Goal: Transaction & Acquisition: Purchase product/service

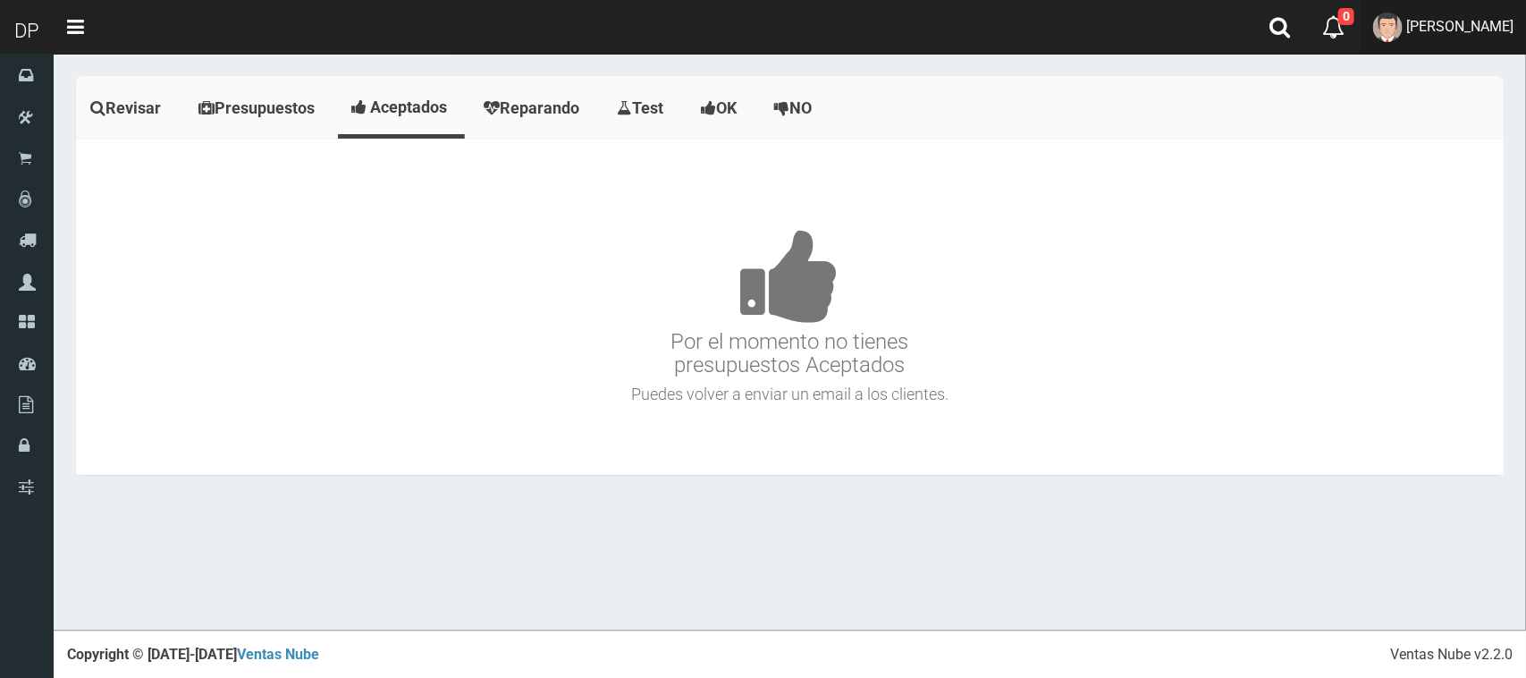
click at [1428, 41] on link "[PERSON_NAME]" at bounding box center [1443, 27] width 165 height 55
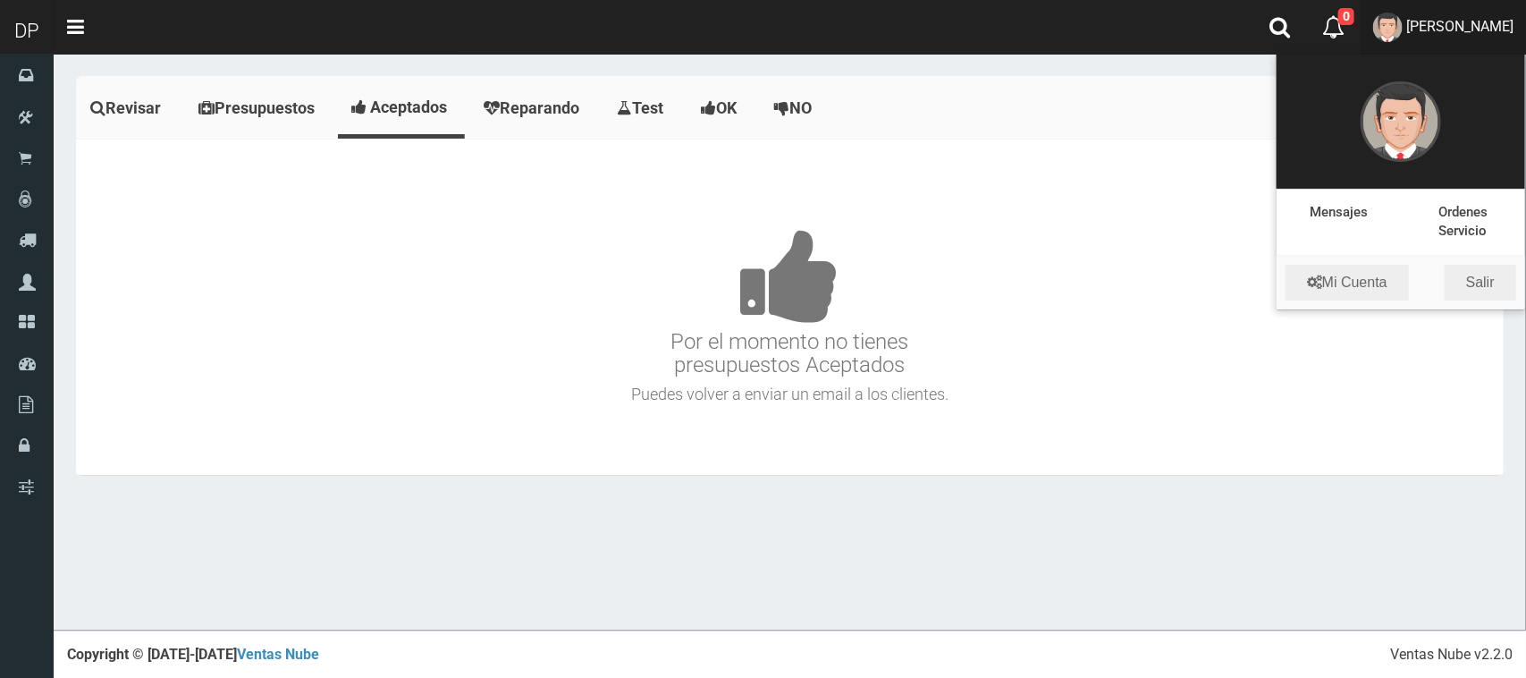
click at [943, 291] on h3 "Por el momento no tienes presupuestos Aceptados" at bounding box center [789, 276] width 1419 height 202
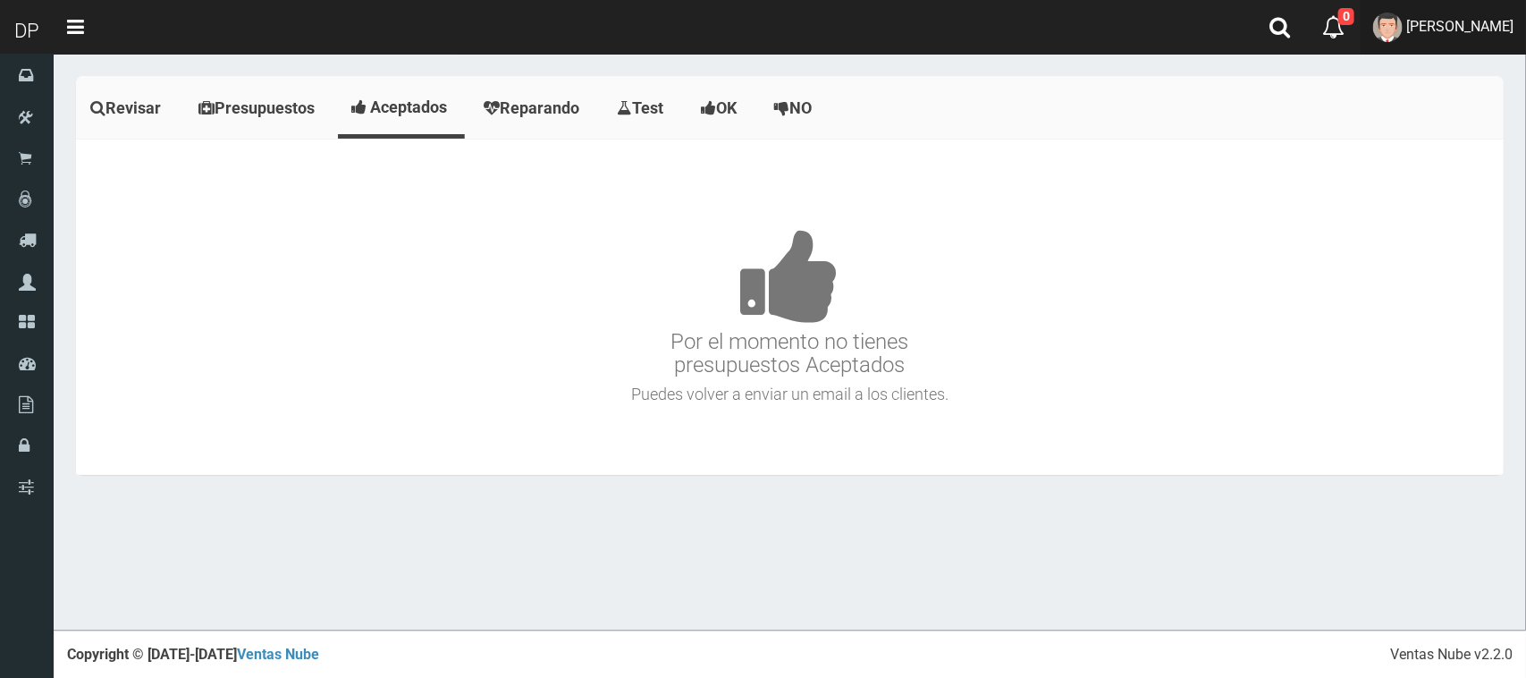
click at [1438, 28] on span "[PERSON_NAME]" at bounding box center [1459, 26] width 107 height 17
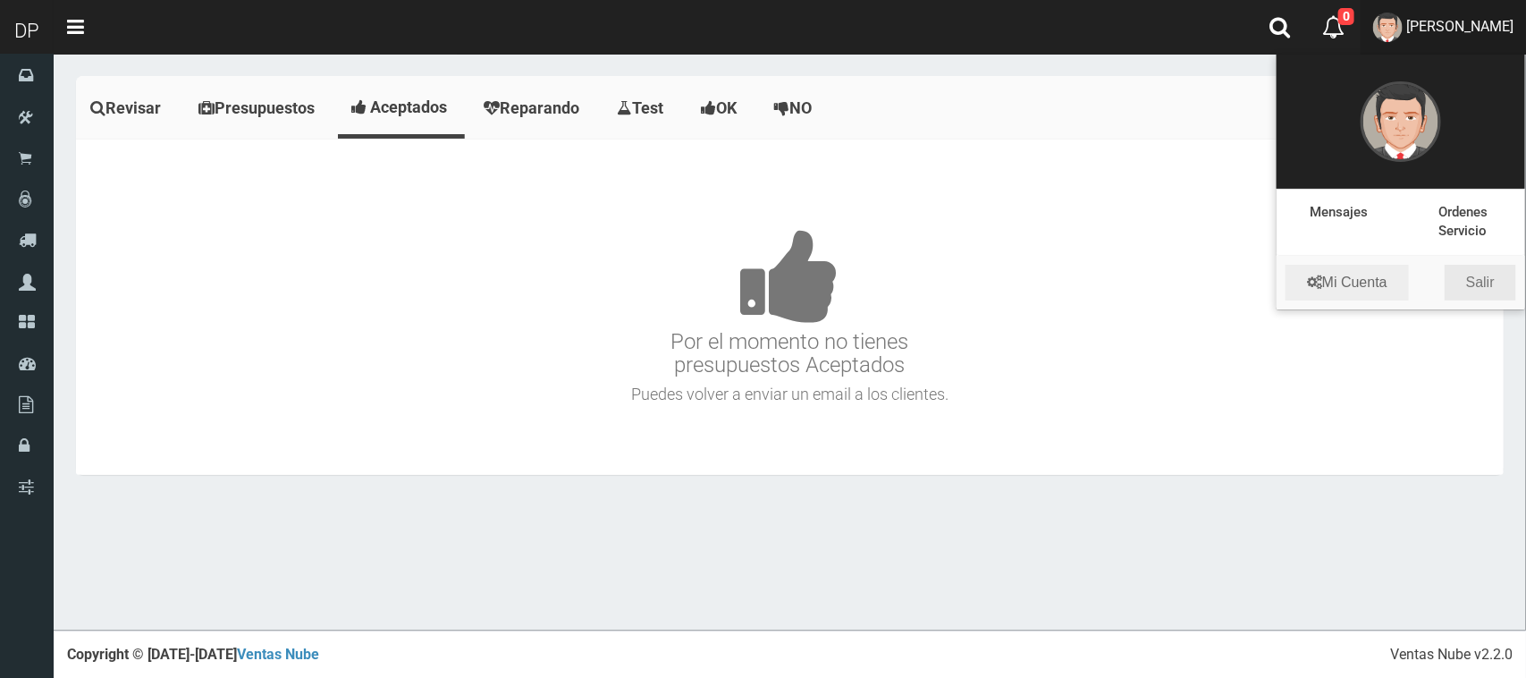
click at [1487, 284] on link "Salir" at bounding box center [1481, 283] width 72 height 36
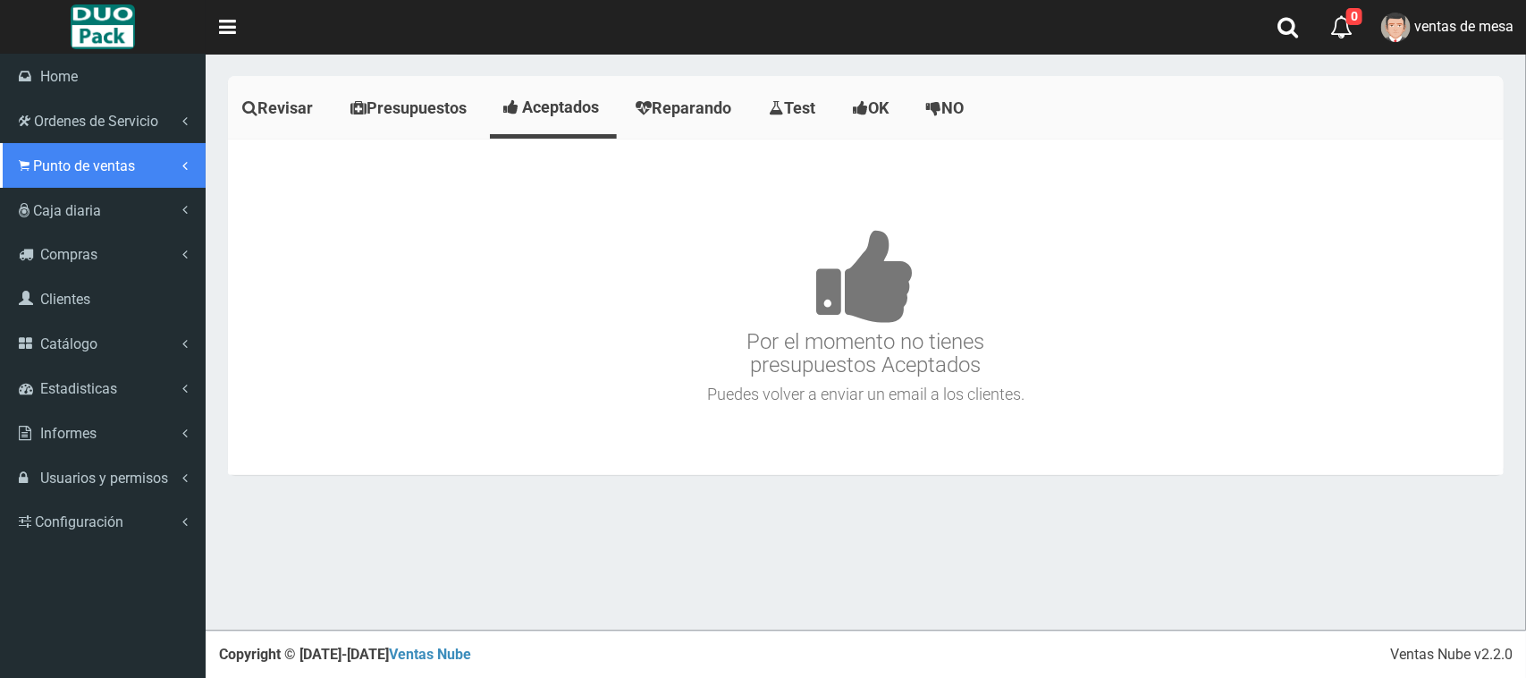
click at [74, 167] on span "Punto de ventas" at bounding box center [84, 165] width 102 height 17
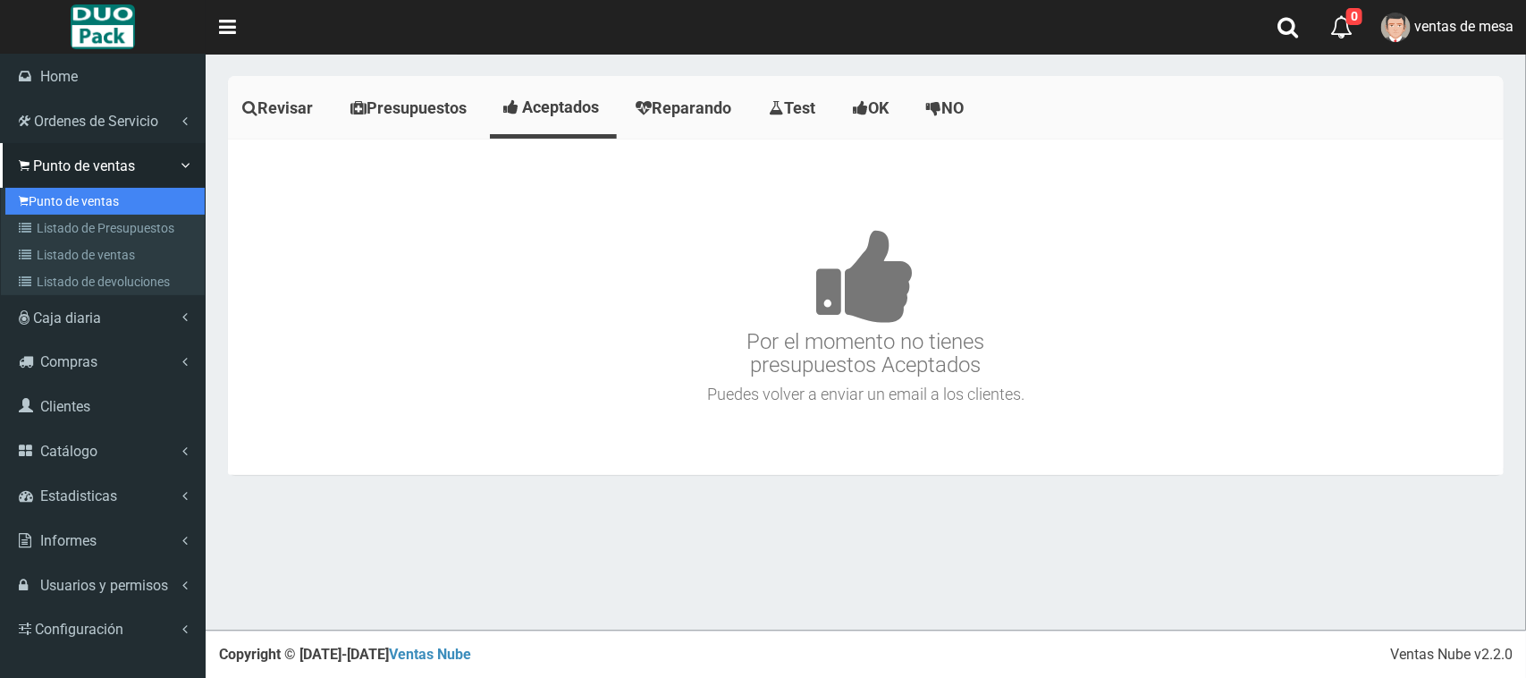
click at [69, 190] on link "Punto de ventas" at bounding box center [104, 201] width 199 height 27
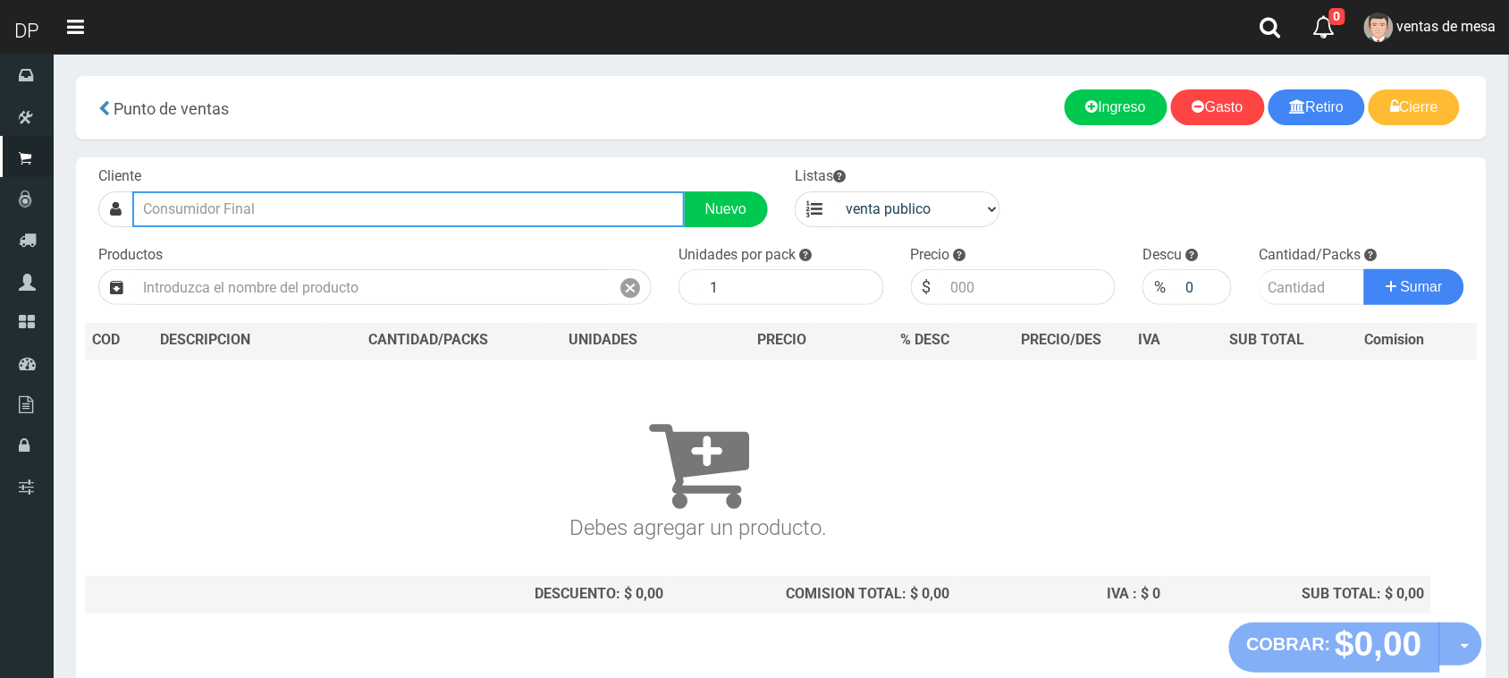
click at [386, 197] on input "text" at bounding box center [408, 209] width 553 height 36
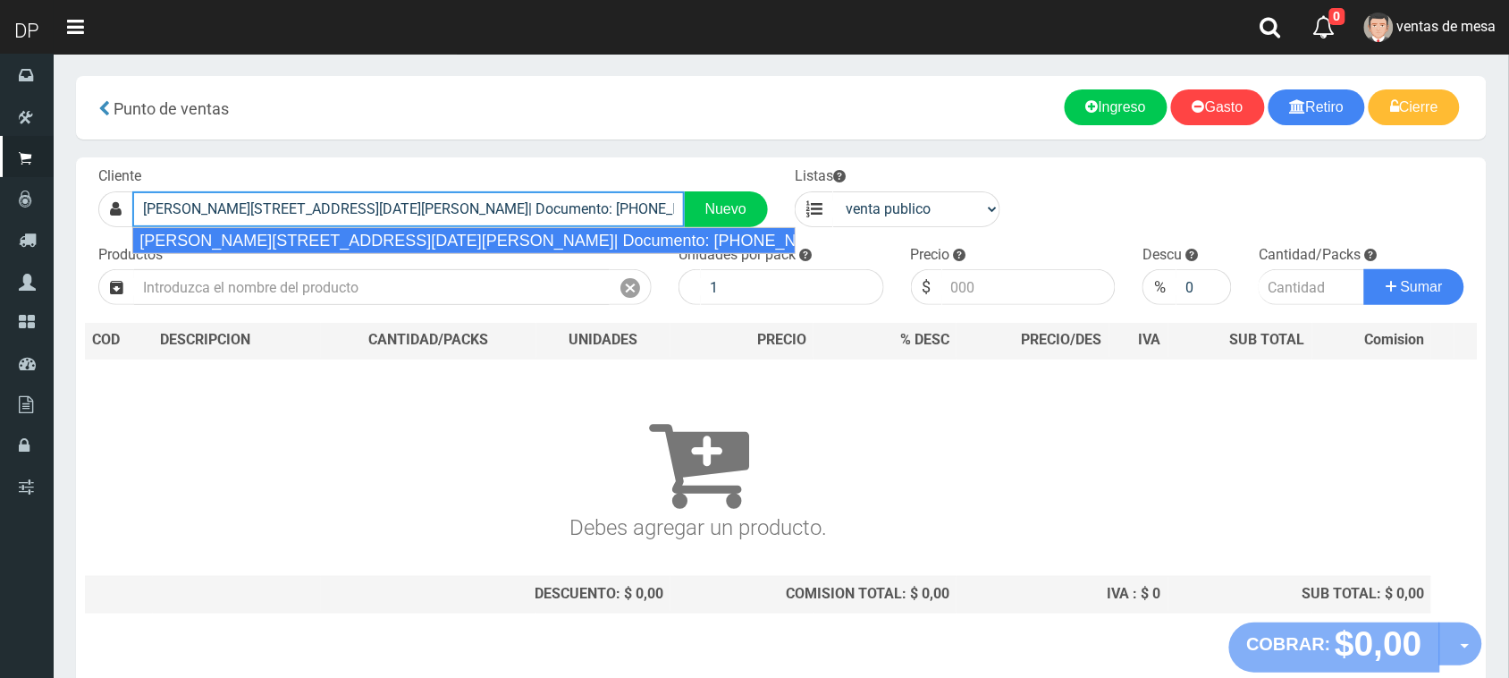
type input "DR RICARDO BALBIN 1750 SAN MIGUEL| Documento: 17500000000000000 | Teléfono:"
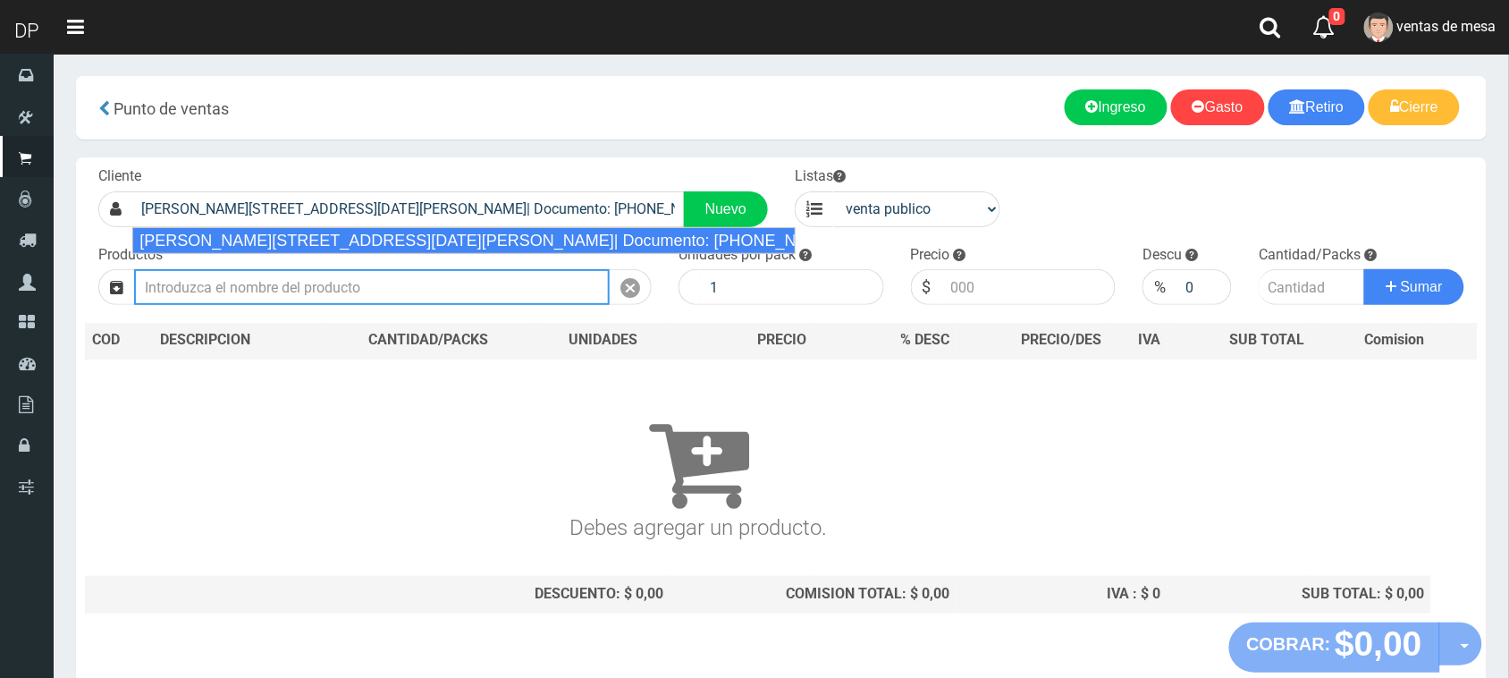
select select "2"
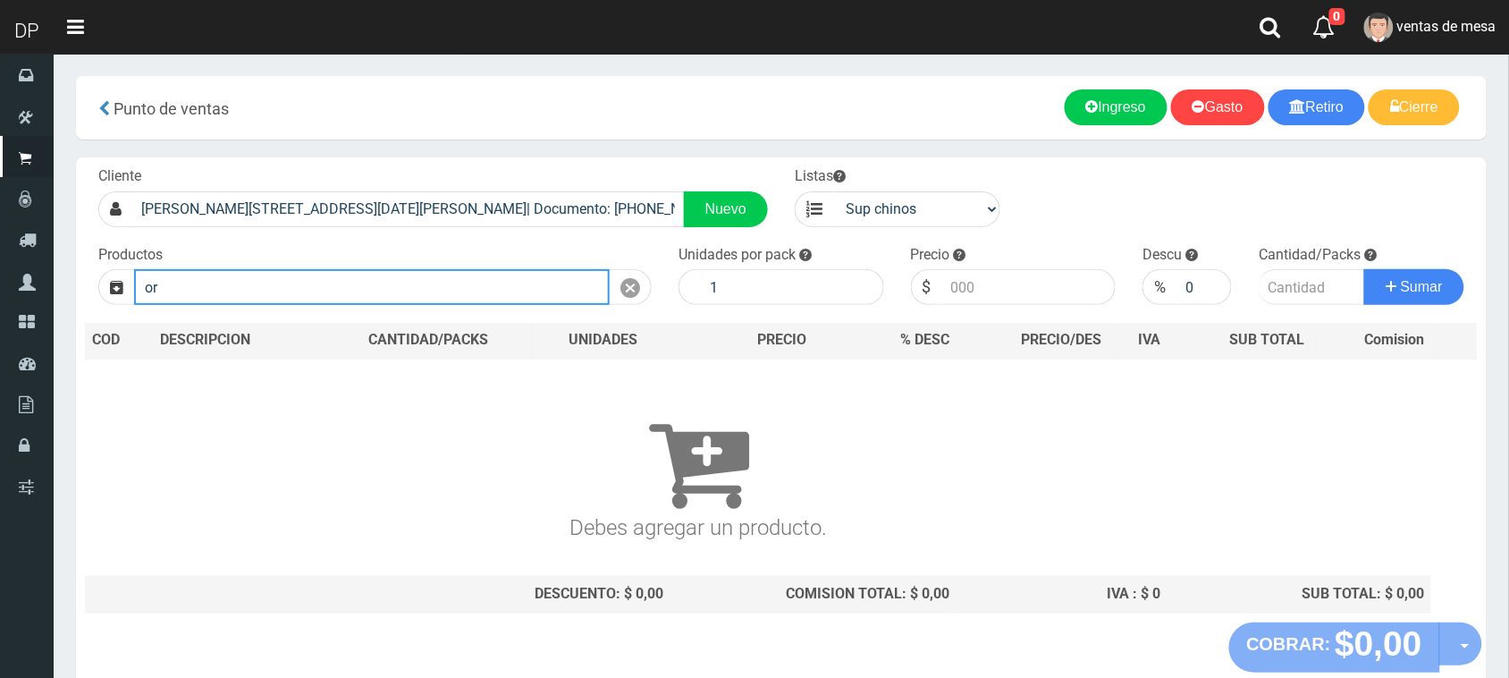
type input "o"
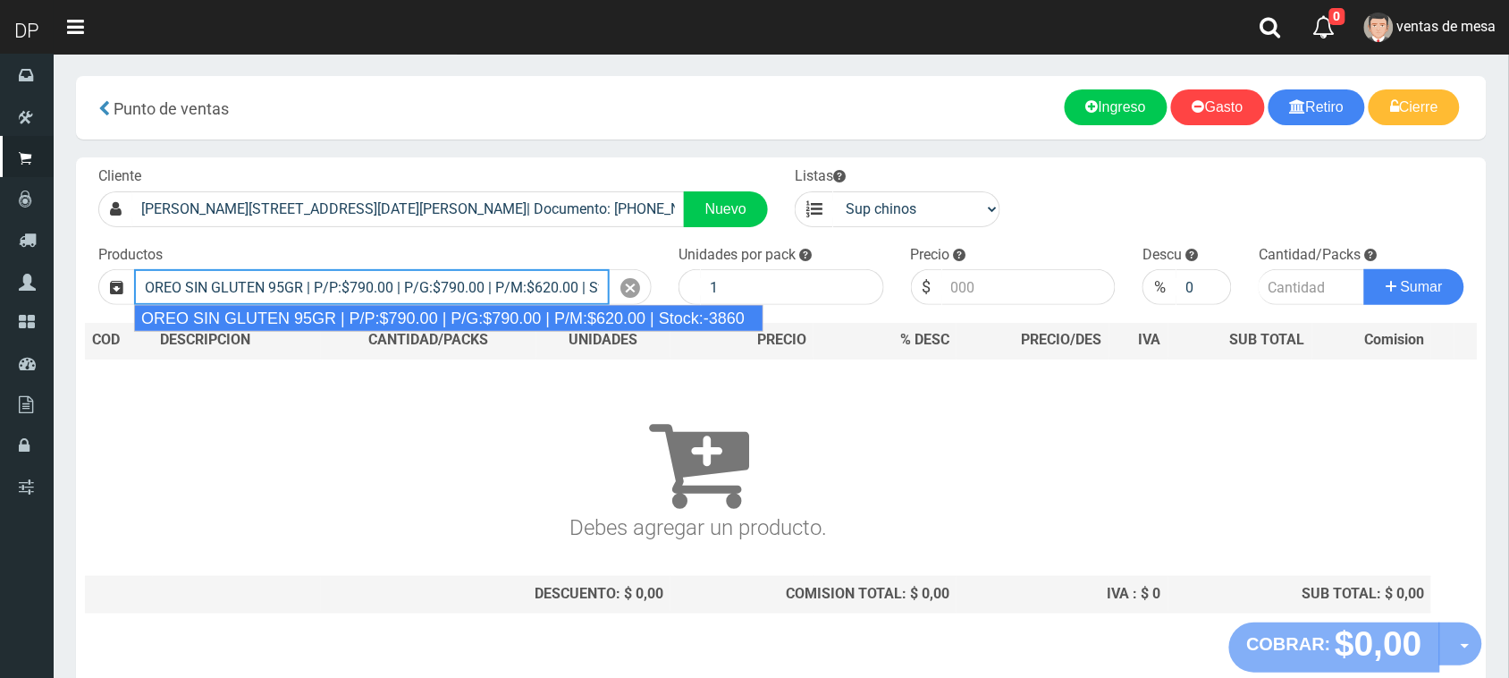
type input "OREO SIN GLUTEN 95GR | P/P:$790.00 | P/G:$790.00 | P/M:$620.00 | Stock:-3860"
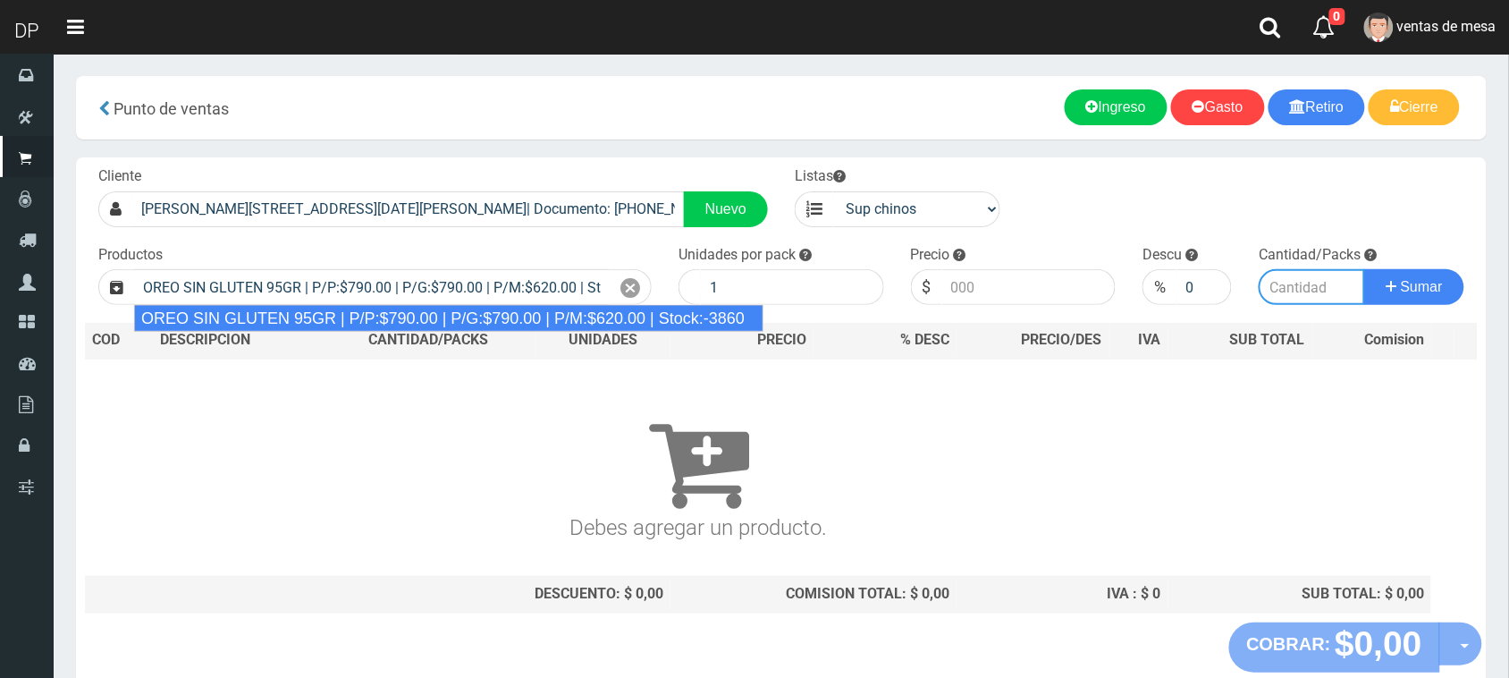
type input "24"
type input "790.00"
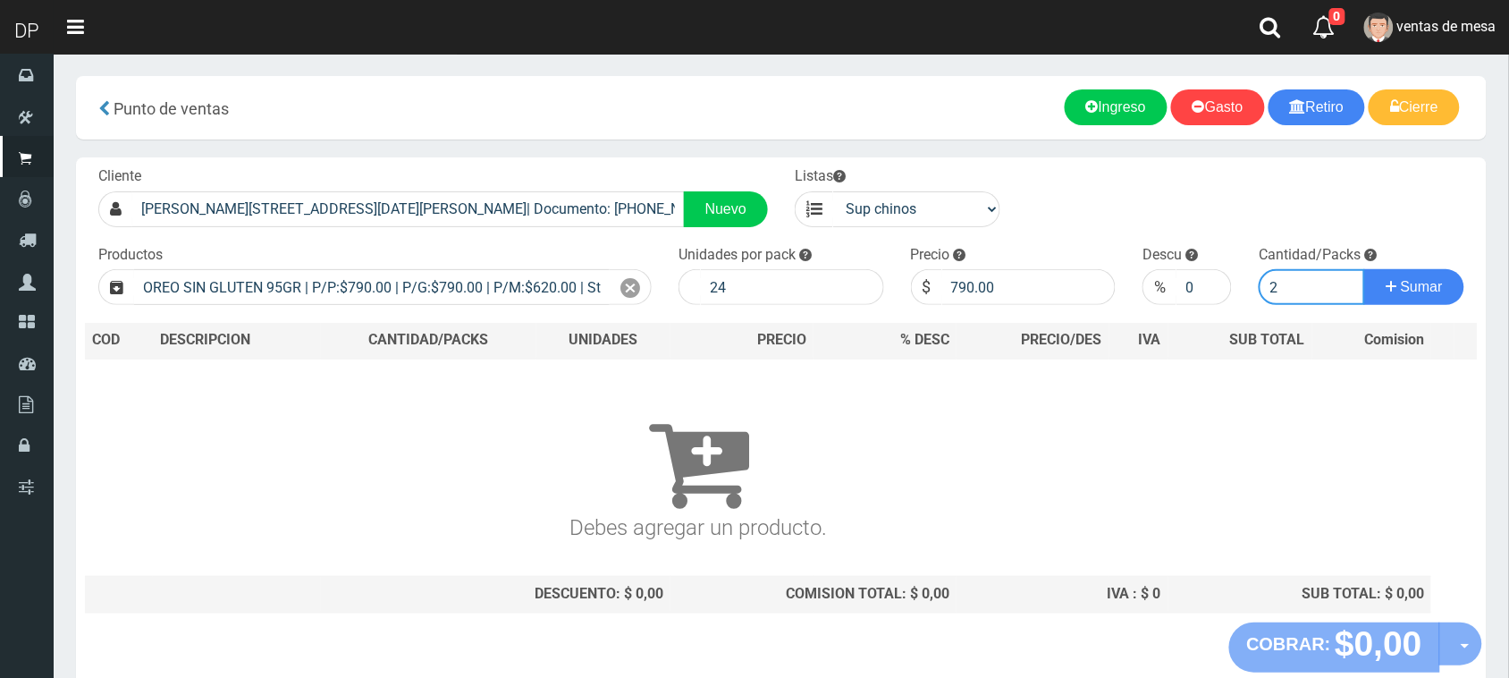
type input "2"
click at [1364, 269] on button "Sumar" at bounding box center [1414, 287] width 100 height 36
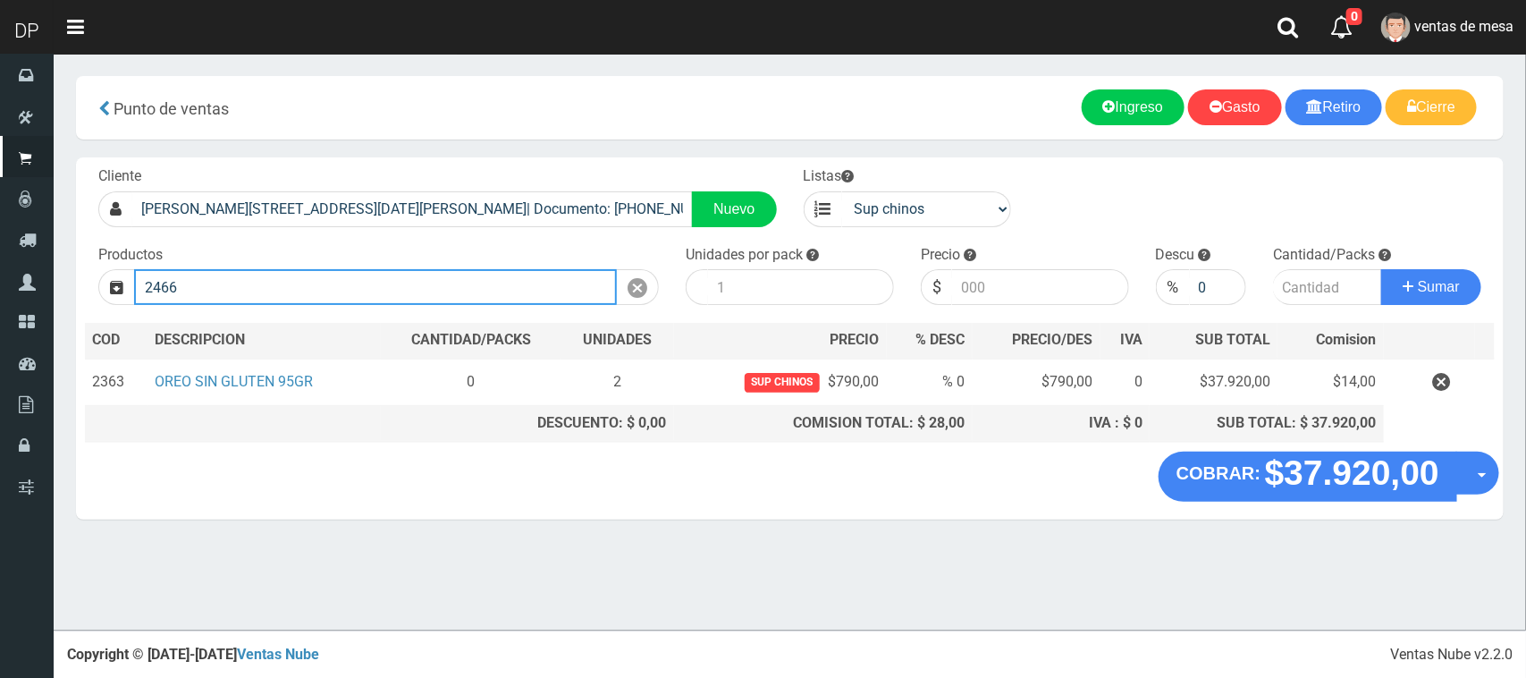
click at [501, 282] on input "2466" at bounding box center [375, 287] width 483 height 36
type input "2"
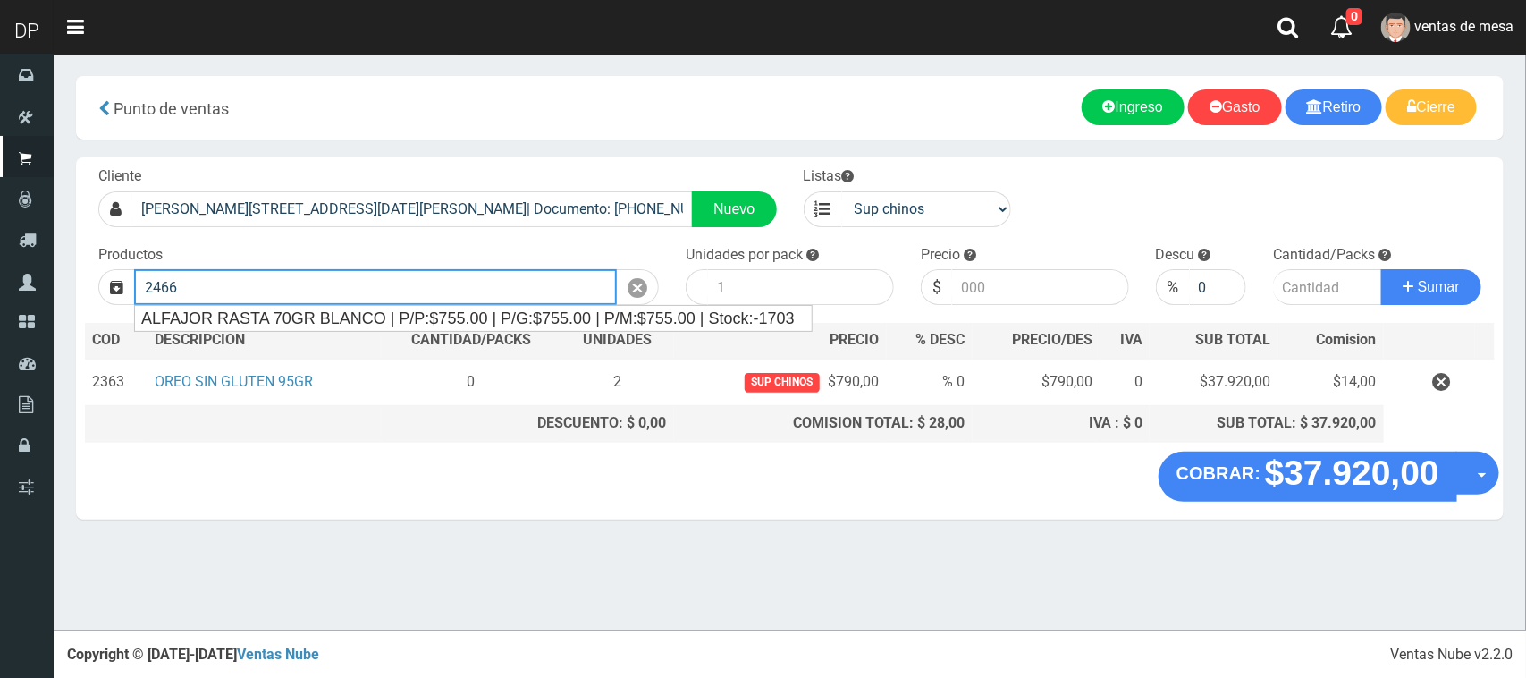
type input "ALFAJOR RASTA 70GR BLANCO | P/P:$755.00 | P/G:$755.00 | P/M:$755.00 | Stock:-17…"
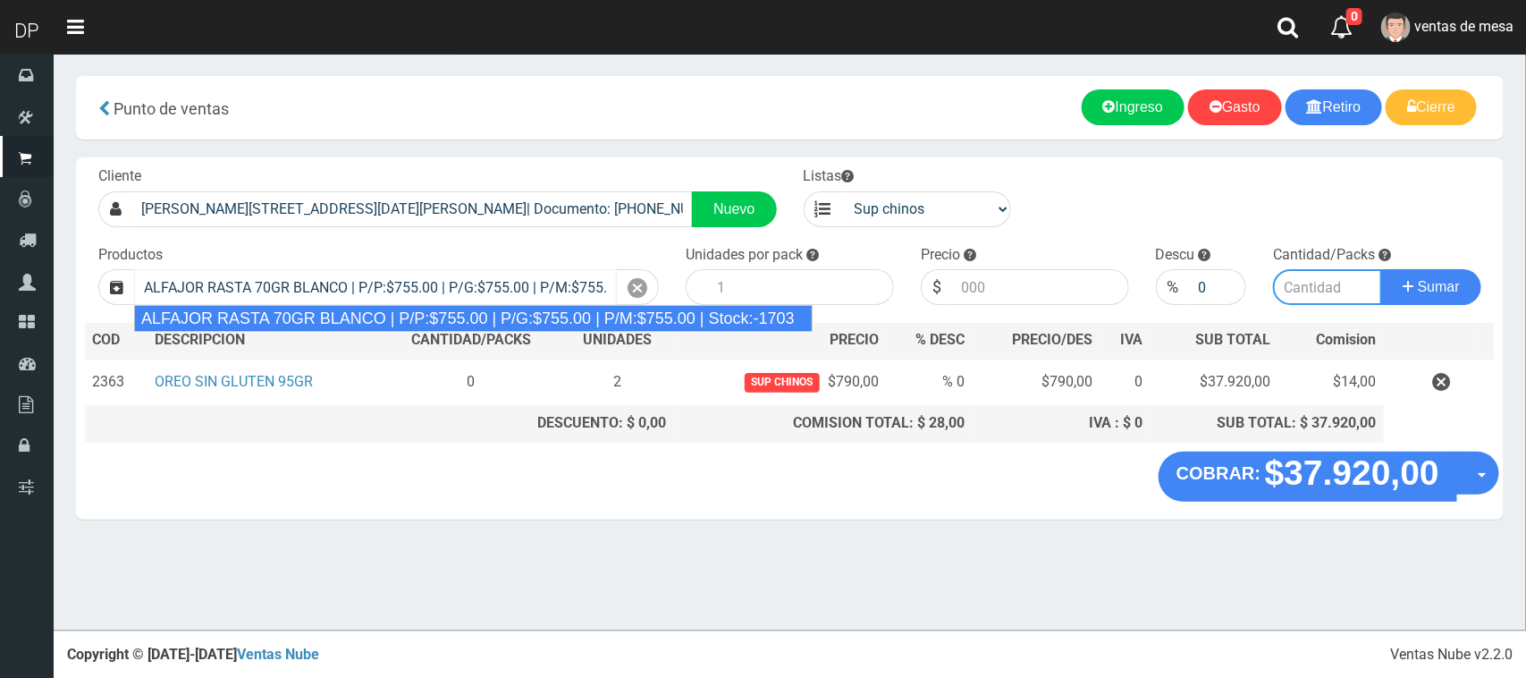
type input "18"
type input "755.00"
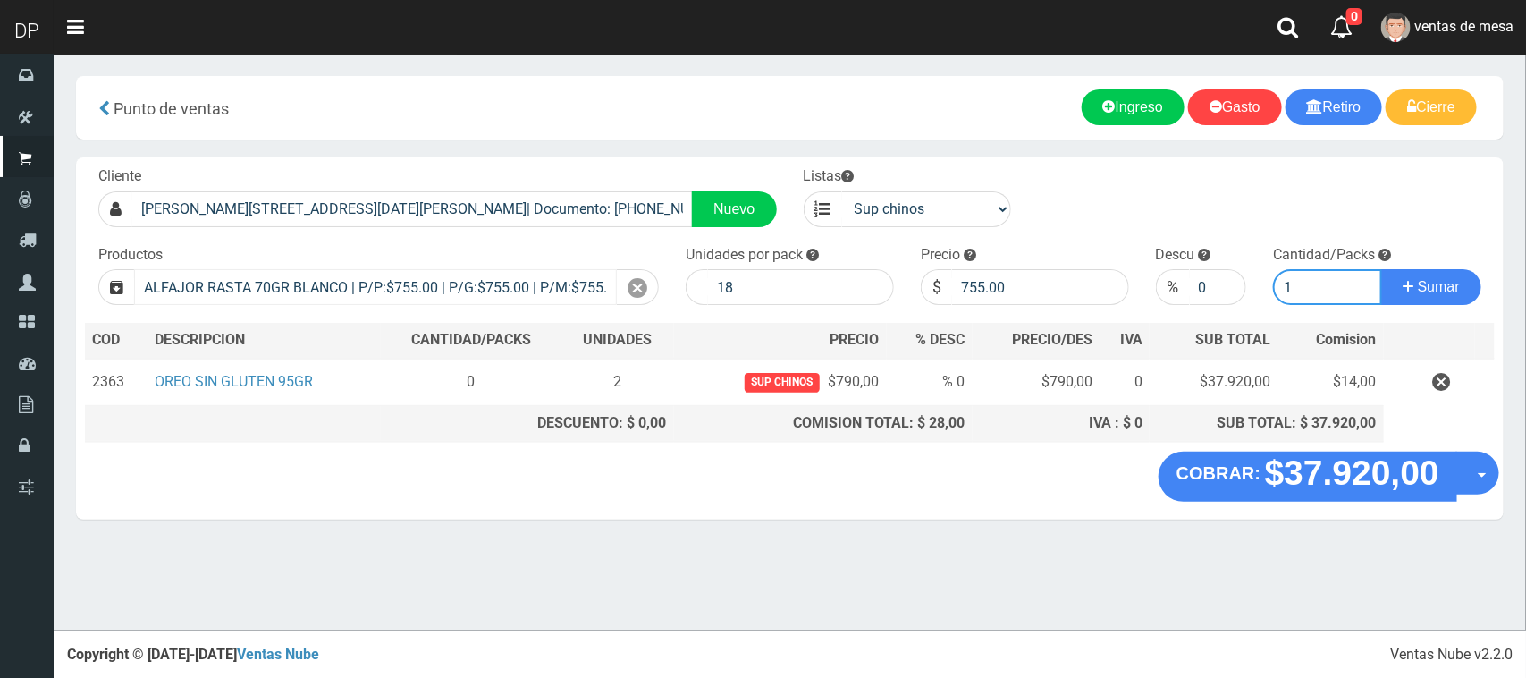
type input "1"
click at [1381, 269] on button "Sumar" at bounding box center [1431, 287] width 100 height 36
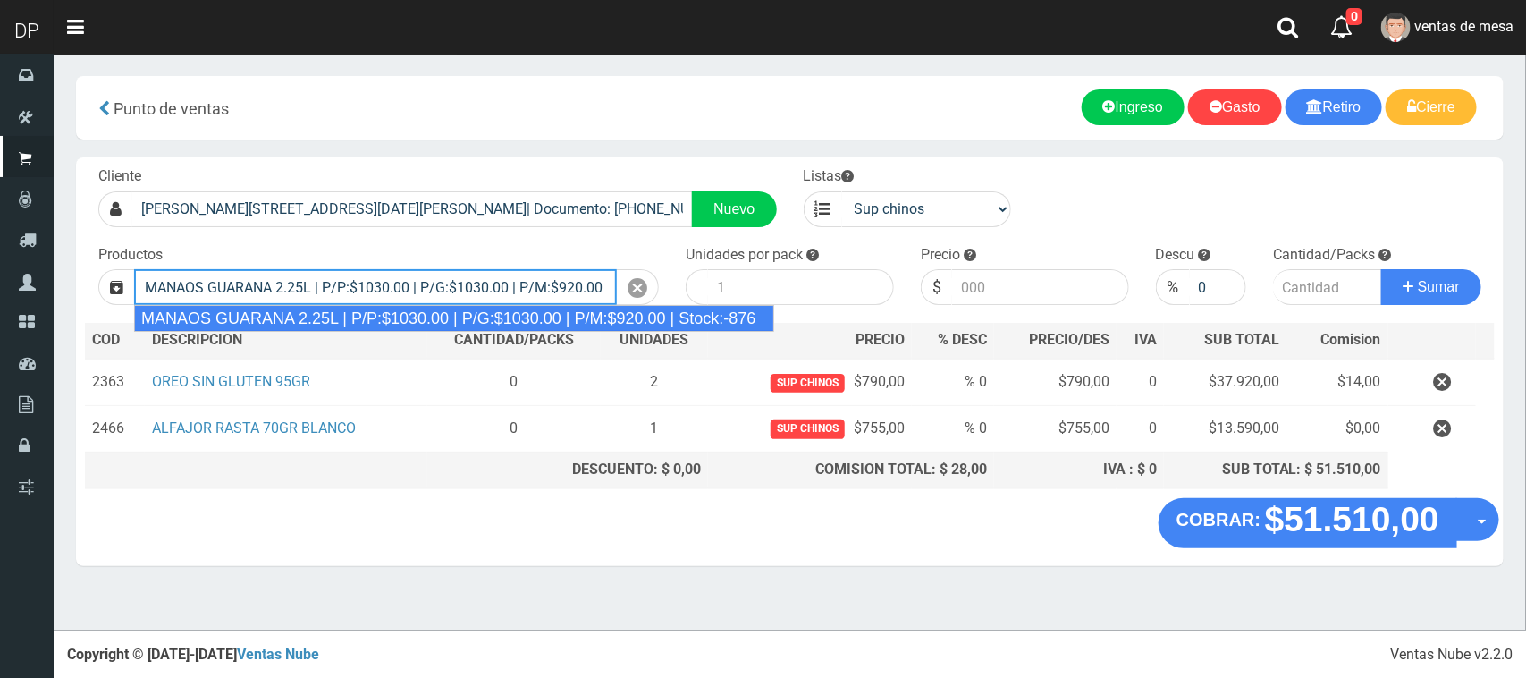
type input "MANAOS GUARANA 2.25L | P/P:$1030.00 | P/G:$1030.00 | P/M:$920.00 | Stock:-876"
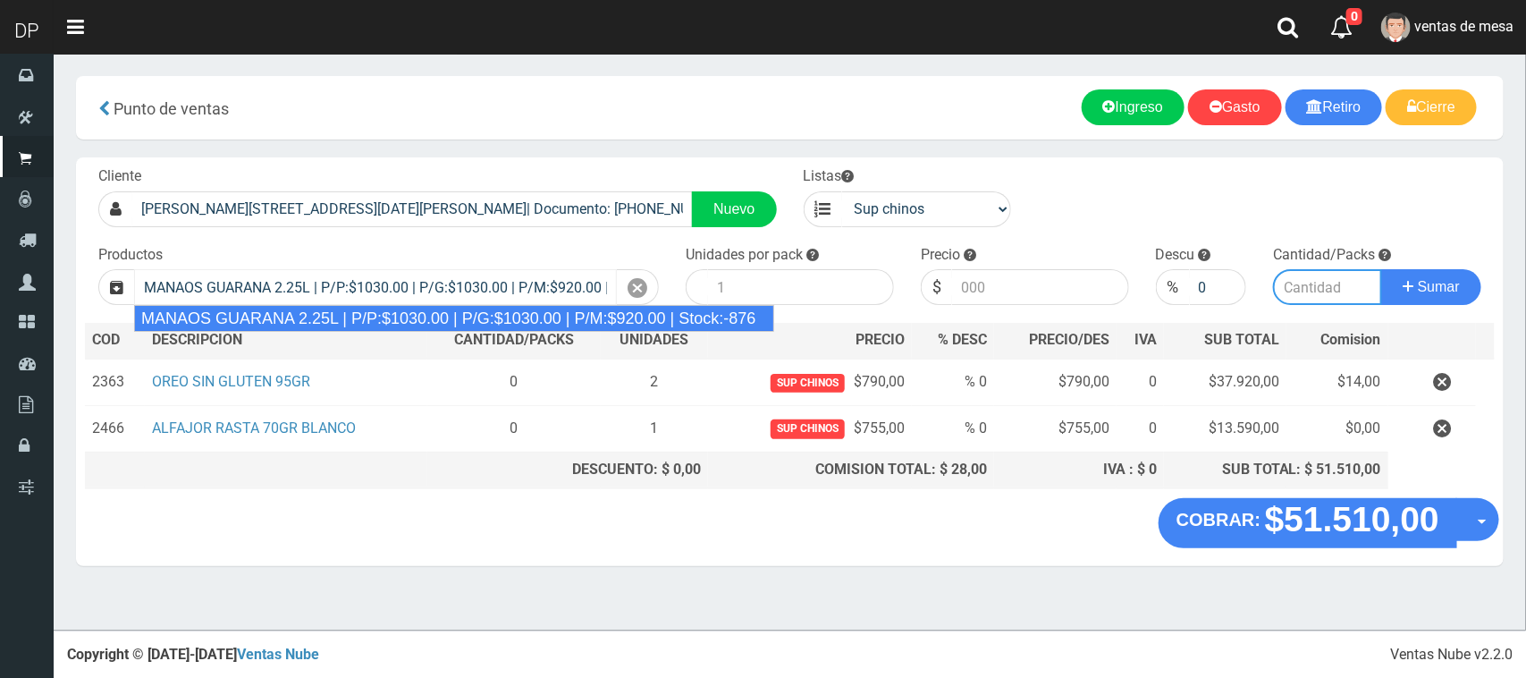
type input "6"
type input "1030.00"
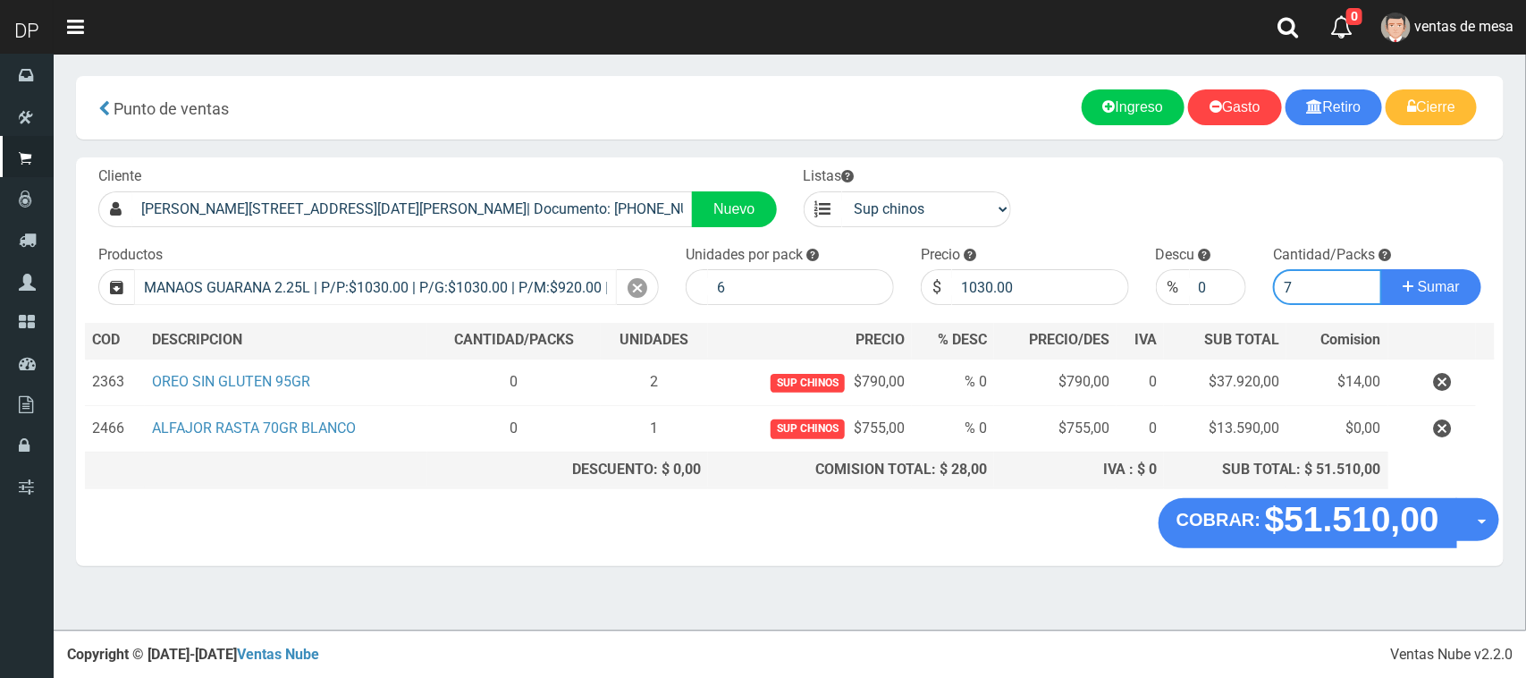
type input "7"
click at [1381, 269] on button "Sumar" at bounding box center [1431, 287] width 100 height 36
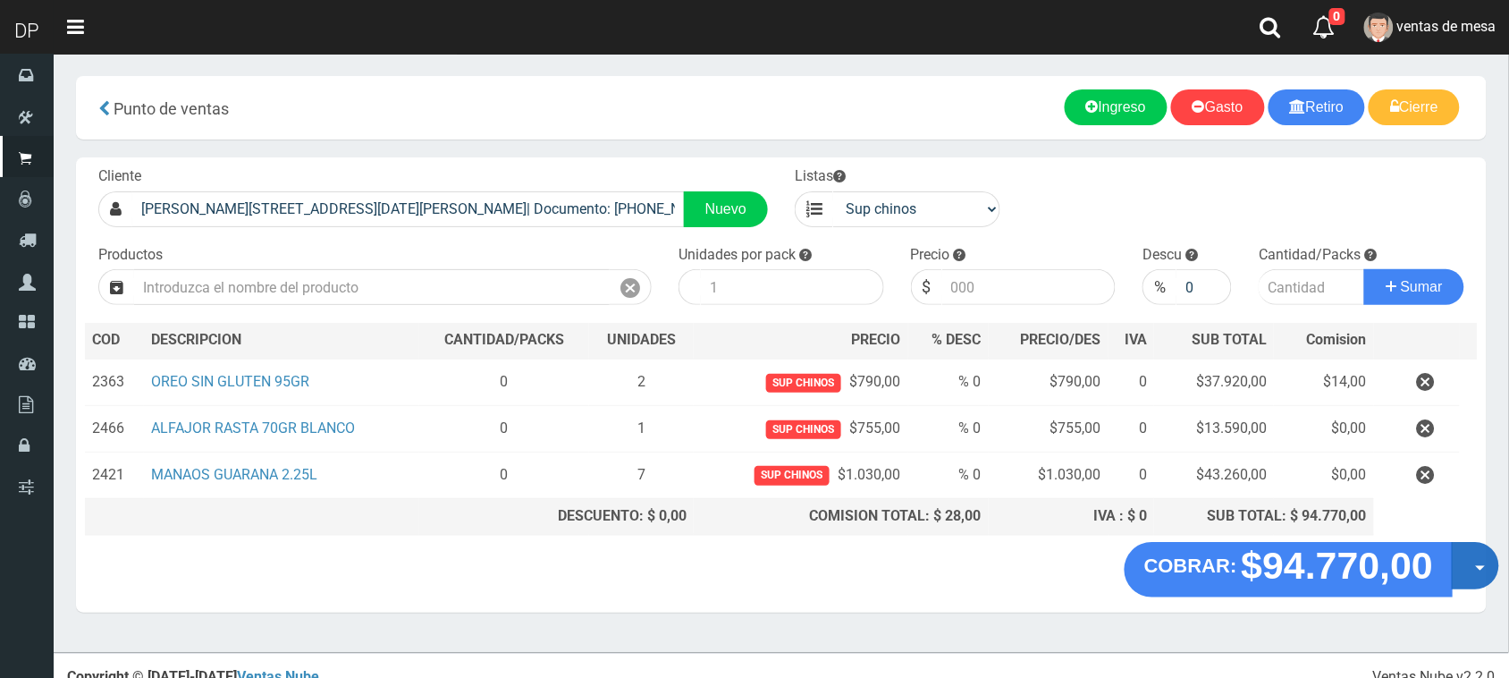
click at [1469, 564] on button "Opciones" at bounding box center [1475, 565] width 47 height 47
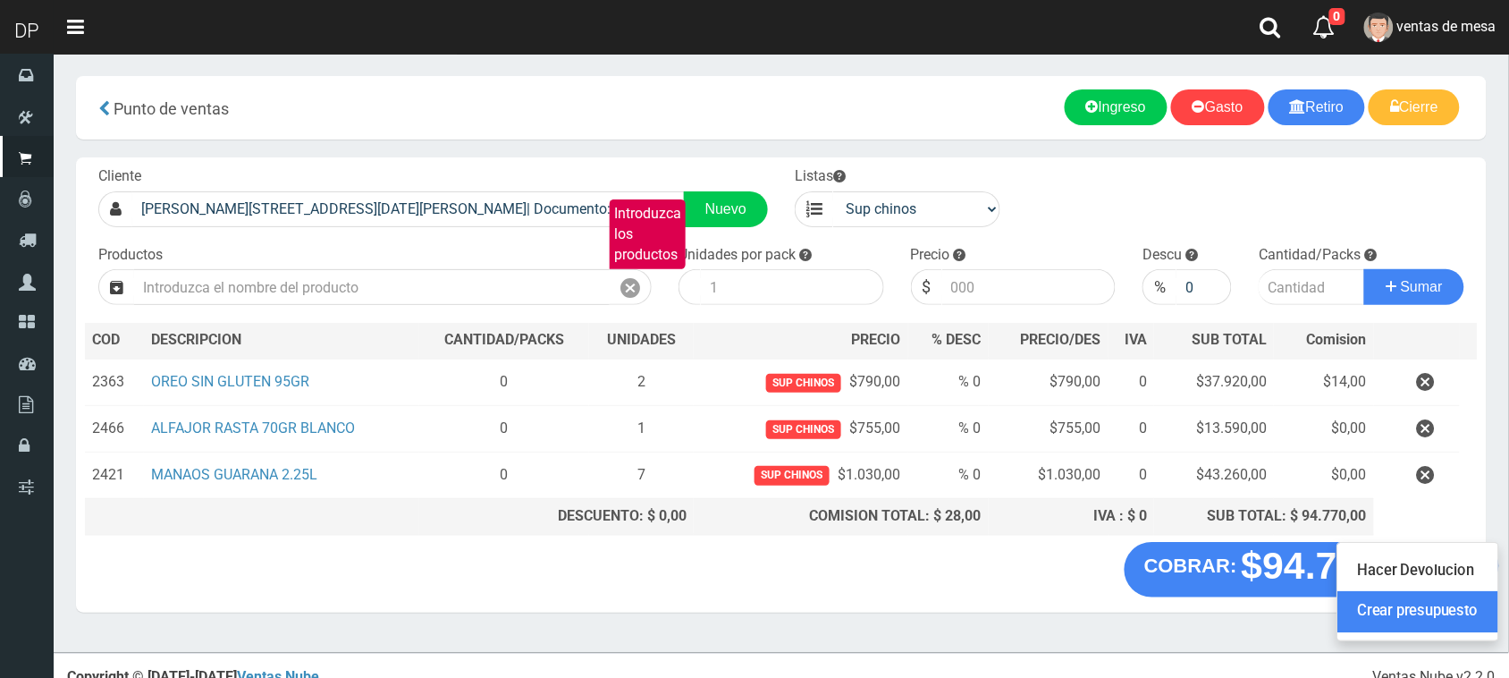
click at [1451, 618] on link "Crear presupuesto" at bounding box center [1419, 611] width 160 height 41
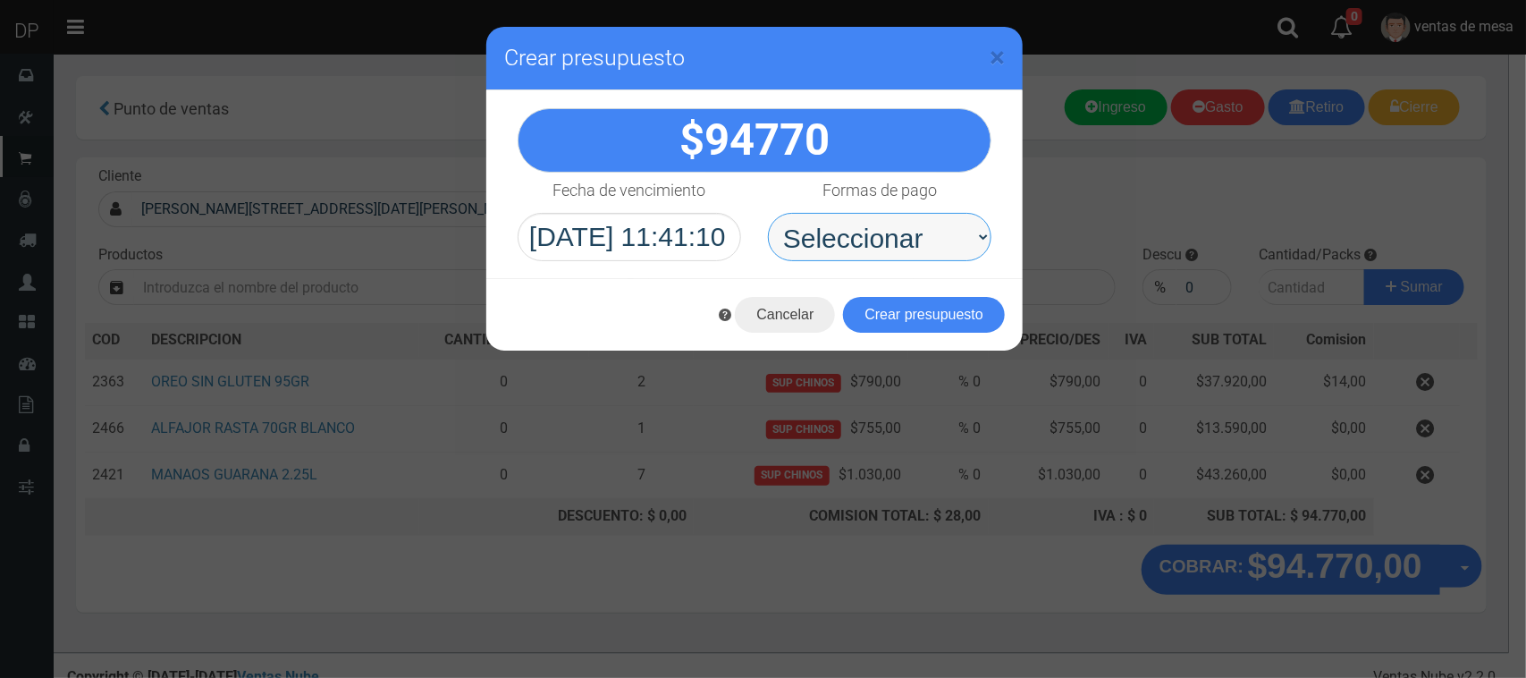
click at [950, 222] on select "Seleccionar Efectivo Tarjeta de Crédito Depósito Débito" at bounding box center [880, 237] width 224 height 48
select select "Efectivo"
click at [768, 213] on select "Seleccionar Efectivo Tarjeta de Crédito Depósito Débito" at bounding box center [880, 237] width 224 height 48
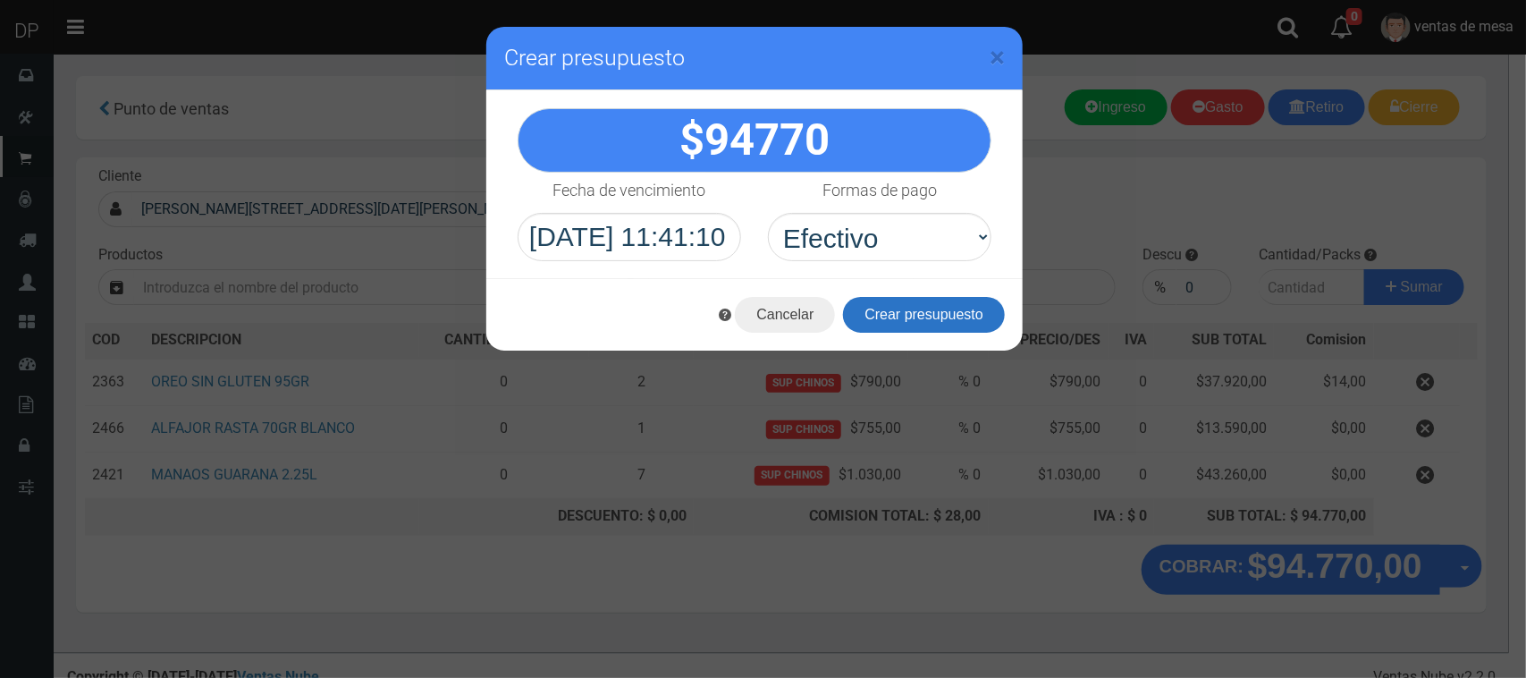
click at [932, 322] on button "Crear presupuesto" at bounding box center [924, 315] width 162 height 36
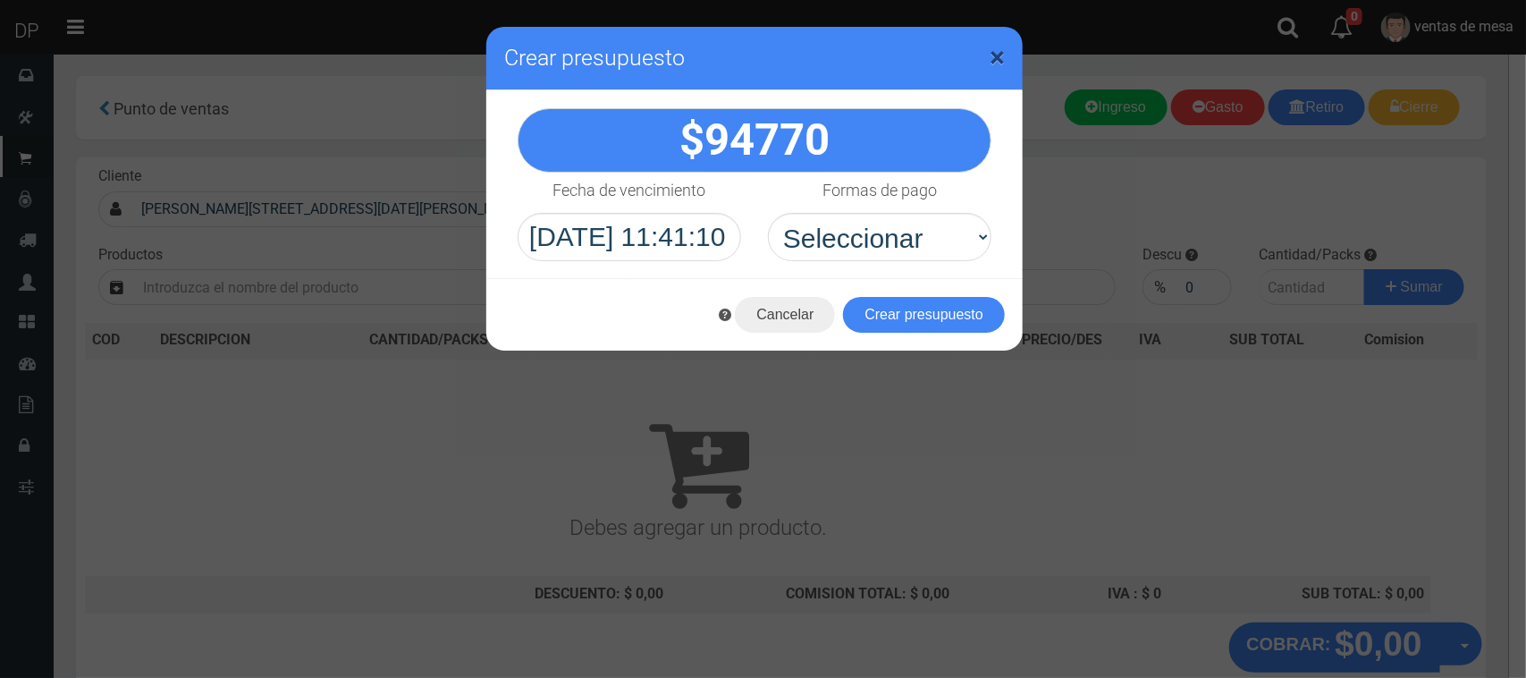
click at [1000, 59] on span "×" at bounding box center [997, 57] width 15 height 34
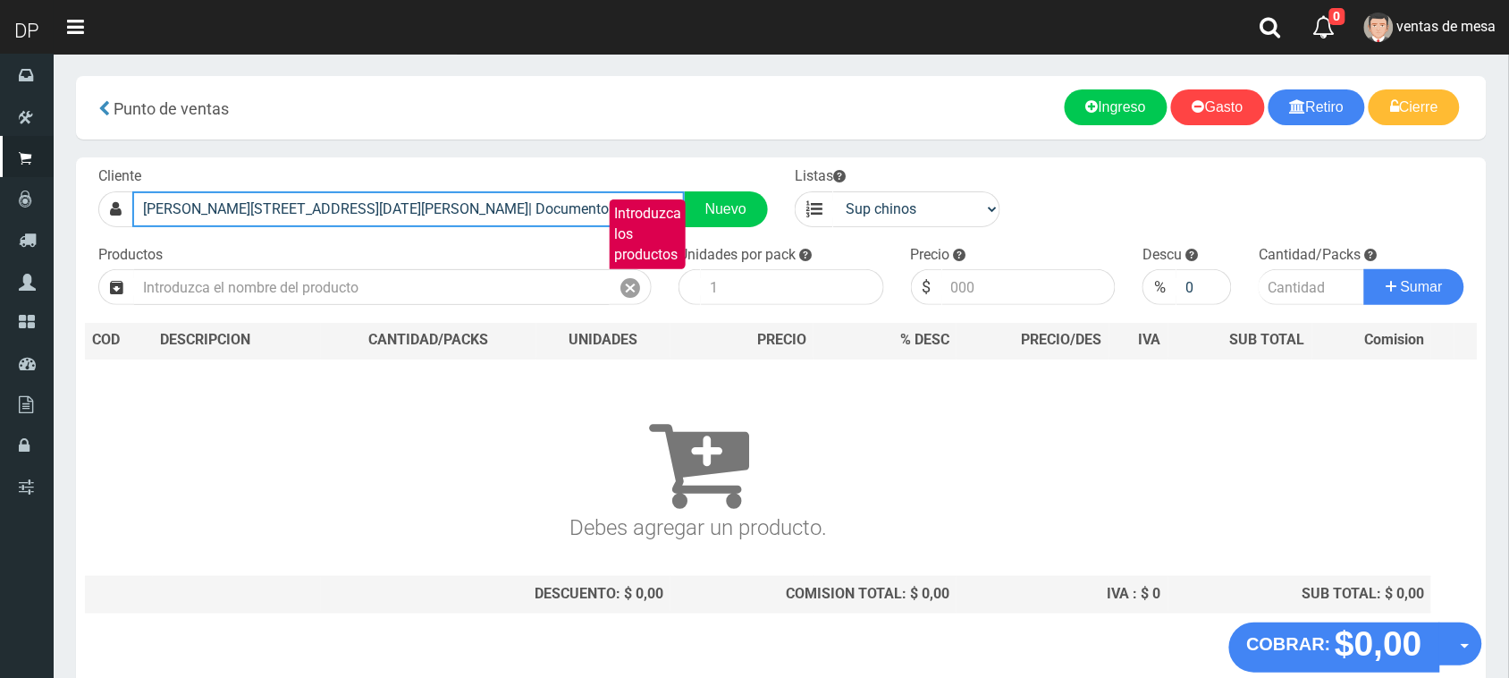
click at [550, 202] on input "DR RICARDO BALBIN 1750 SAN MIGUEL| Documento: 17500000000000000 | Teléfono:" at bounding box center [408, 209] width 553 height 36
drag, startPoint x: 136, startPoint y: 204, endPoint x: 975, endPoint y: 225, distance: 839.9
click at [975, 166] on form "Cliente DR RICARDO BALBIN 1750 SAN MIGUEL| Documento: 17500000000000000 | Teléf…" at bounding box center [781, 166] width 1393 height 0
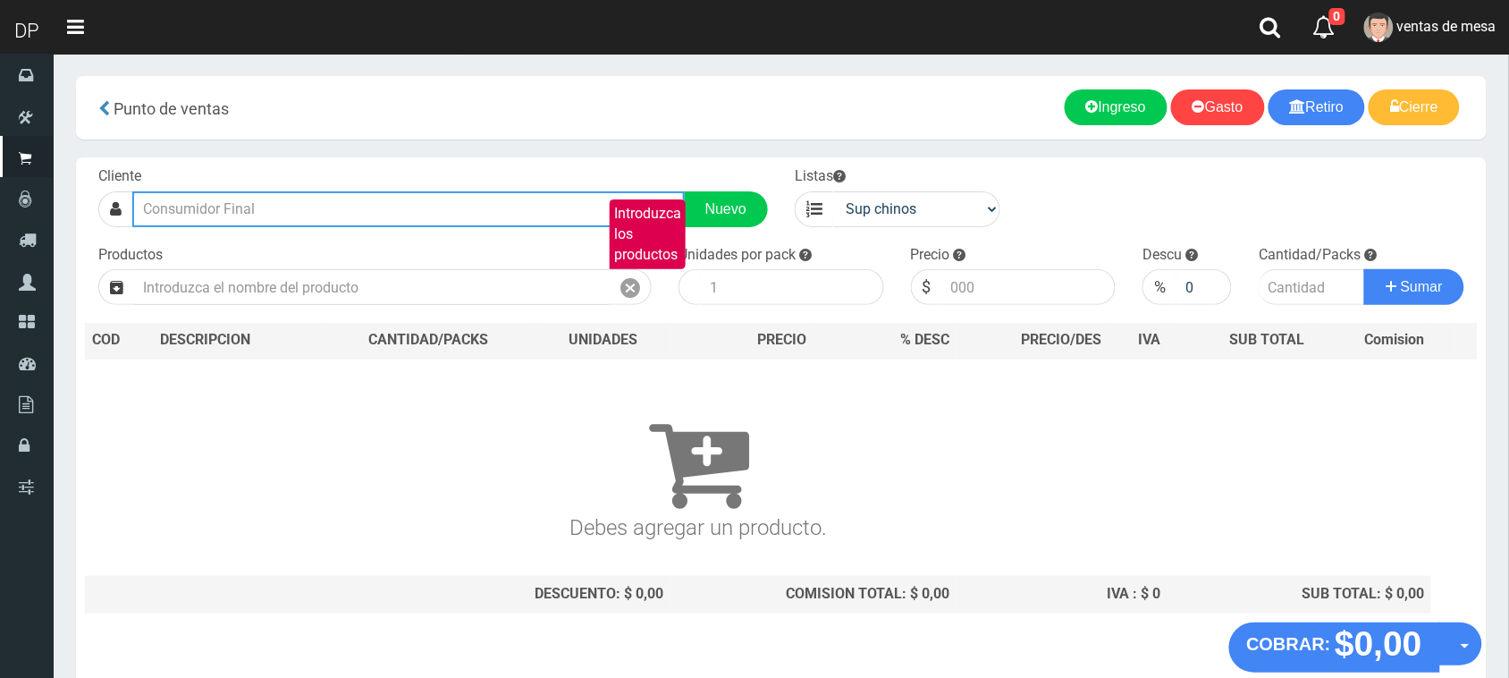
click at [323, 204] on input "text" at bounding box center [408, 209] width 553 height 36
type input "q"
type input "m"
click at [203, 206] on input "MANUEL QUINTANA 1950" at bounding box center [408, 209] width 553 height 36
click at [260, 199] on input "QUINTANA 1950" at bounding box center [408, 209] width 553 height 36
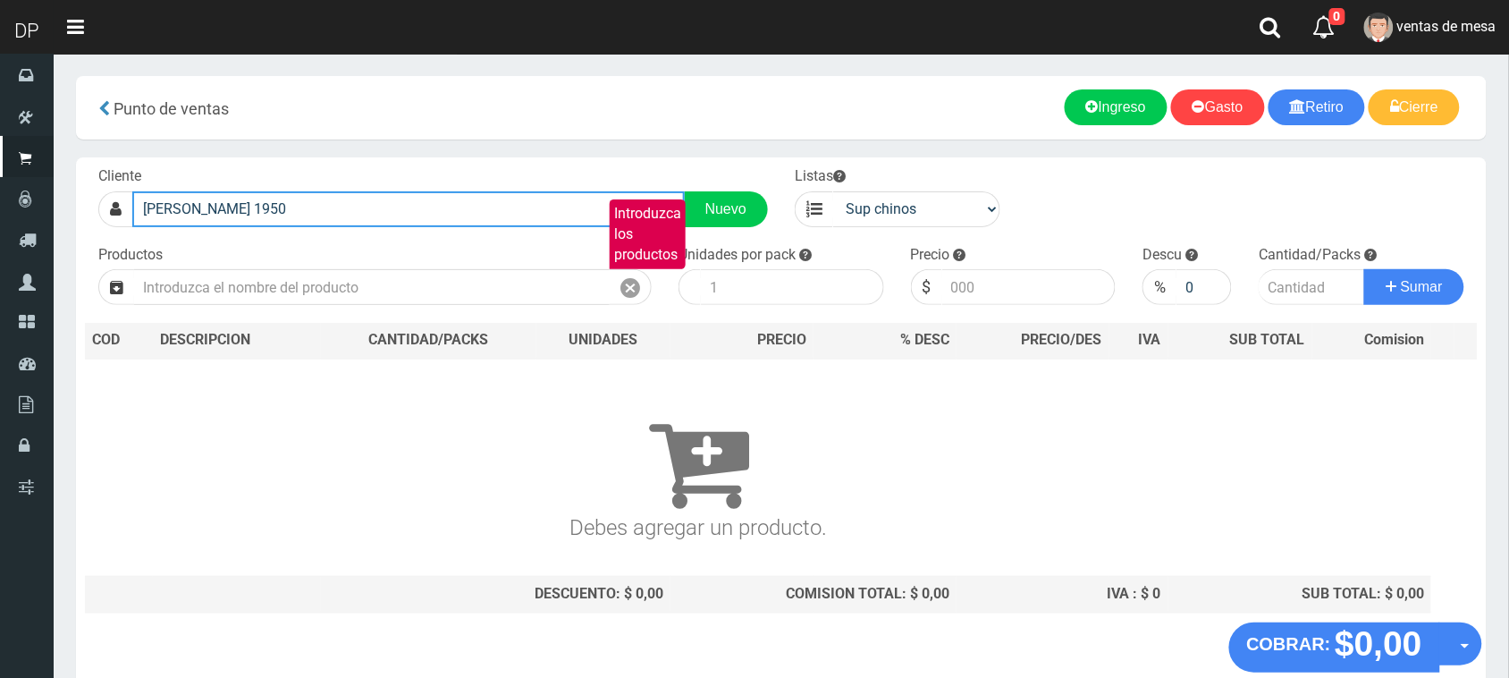
click at [145, 212] on input "QUINTANA 1950" at bounding box center [408, 209] width 553 height 36
click at [266, 215] on input "QUINTANA 1950" at bounding box center [408, 209] width 553 height 36
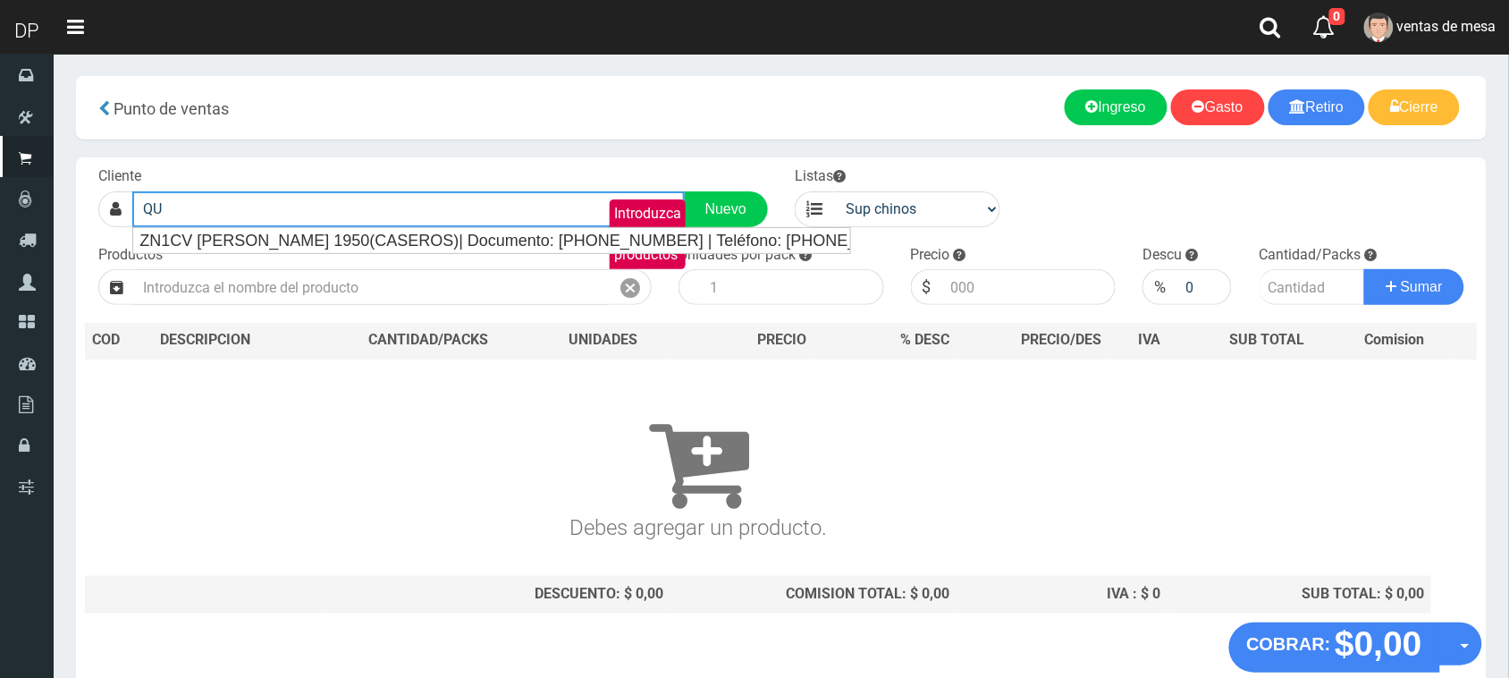
type input "Q"
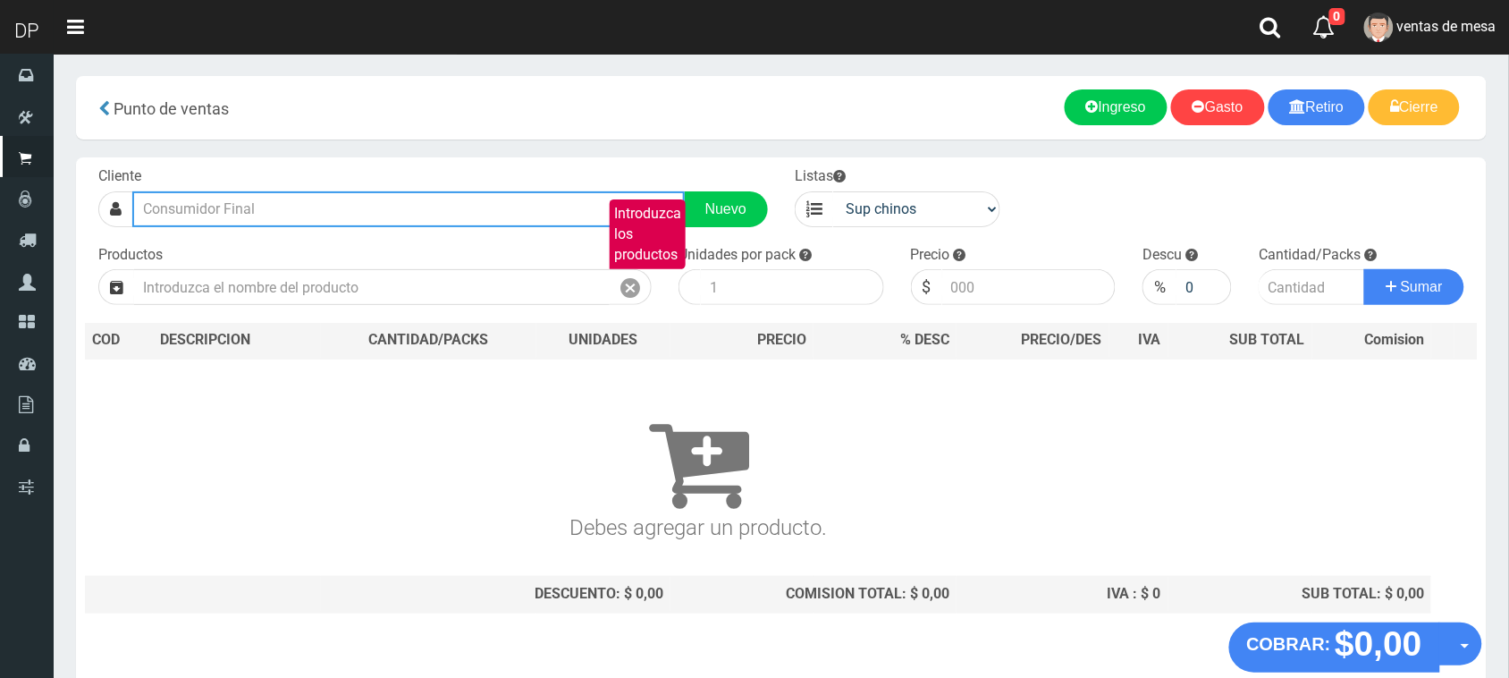
click at [266, 215] on input "text" at bounding box center [408, 209] width 553 height 36
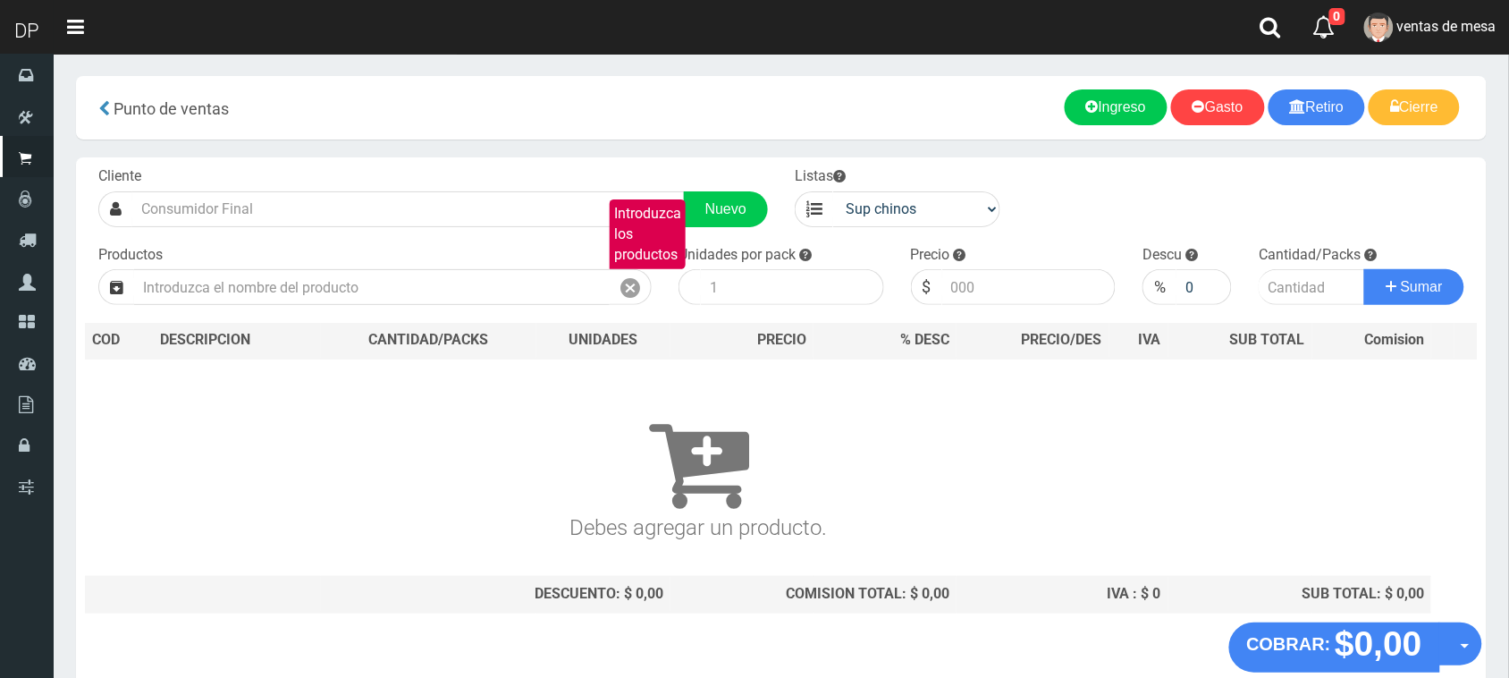
click at [435, 521] on h3 "Debes agregar un producto." at bounding box center [698, 461] width 1213 height 155
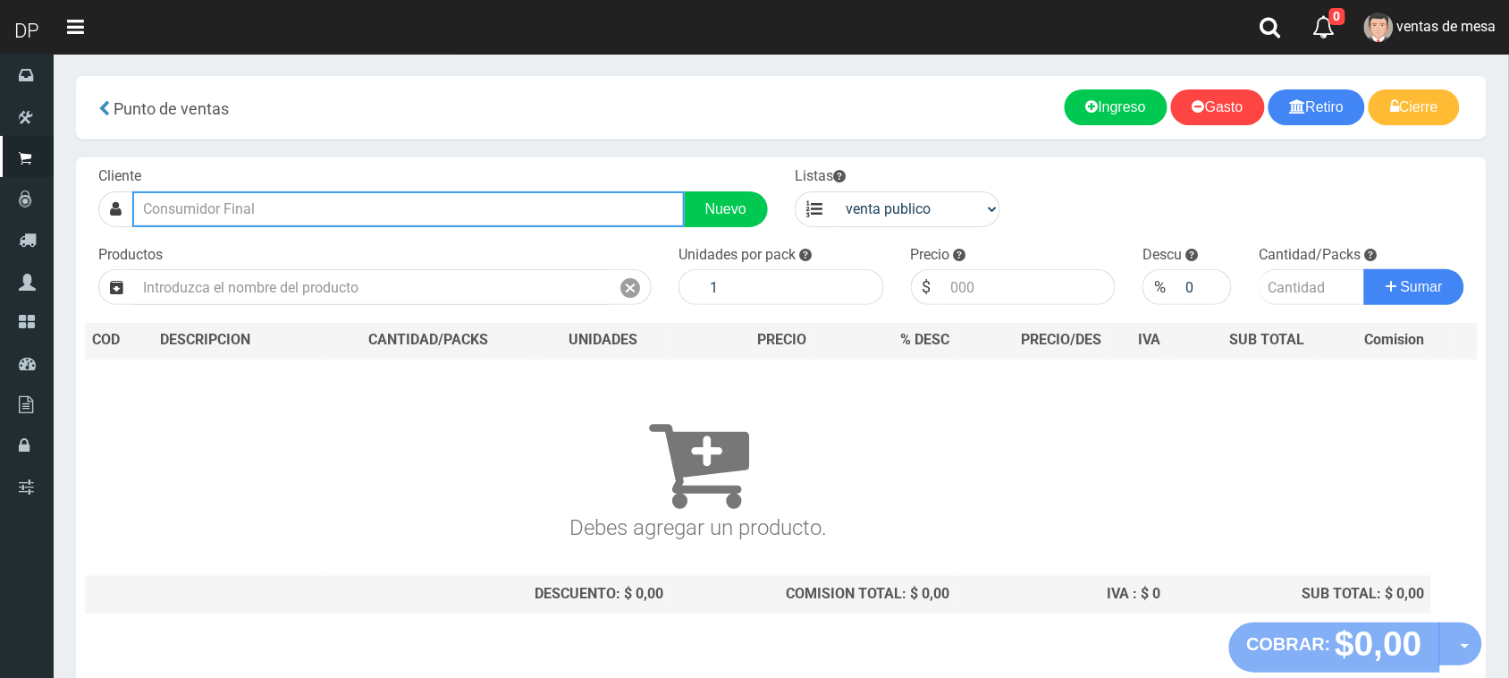
click at [313, 202] on input "text" at bounding box center [408, 209] width 553 height 36
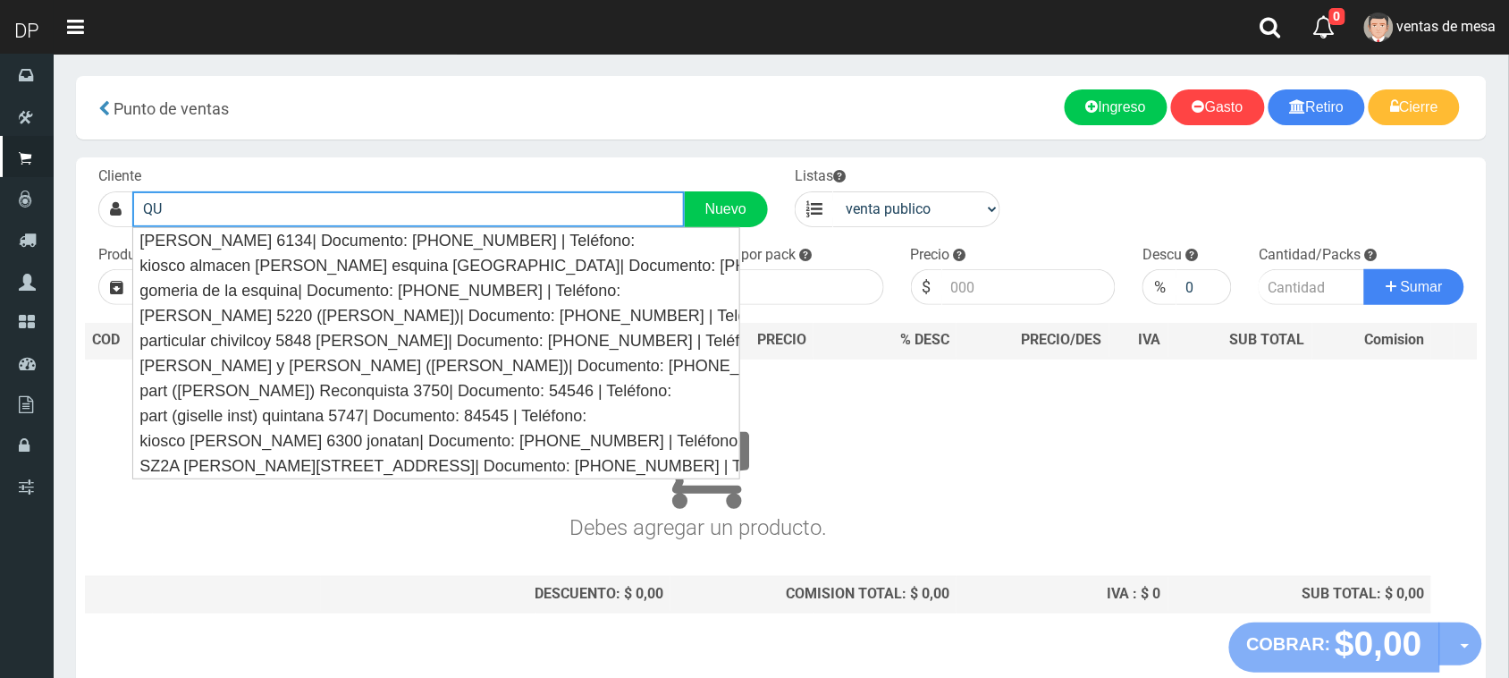
type input "Q"
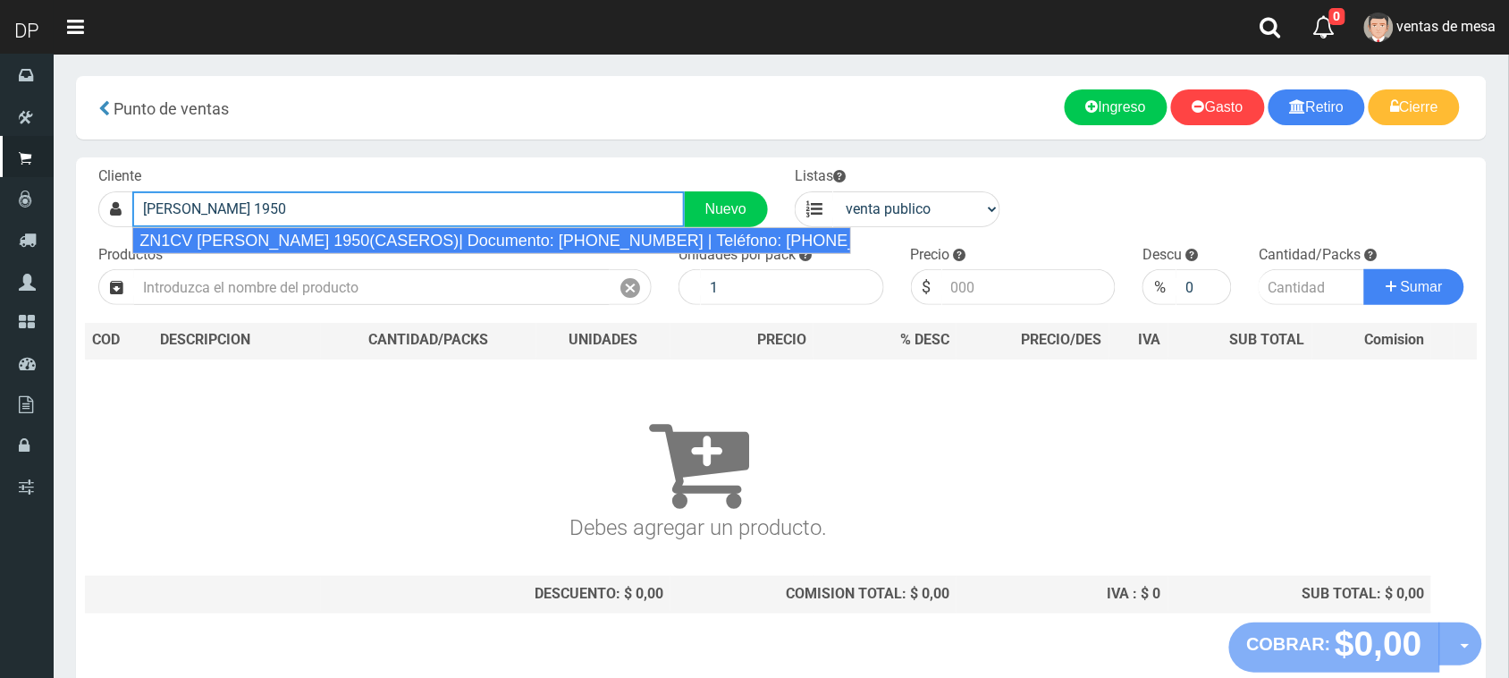
click at [308, 234] on div "ZN1CV [PERSON_NAME] 1950(CASEROS)| Documento: [PHONE_NUMBER] | Teléfono: [PHONE…" at bounding box center [491, 240] width 719 height 27
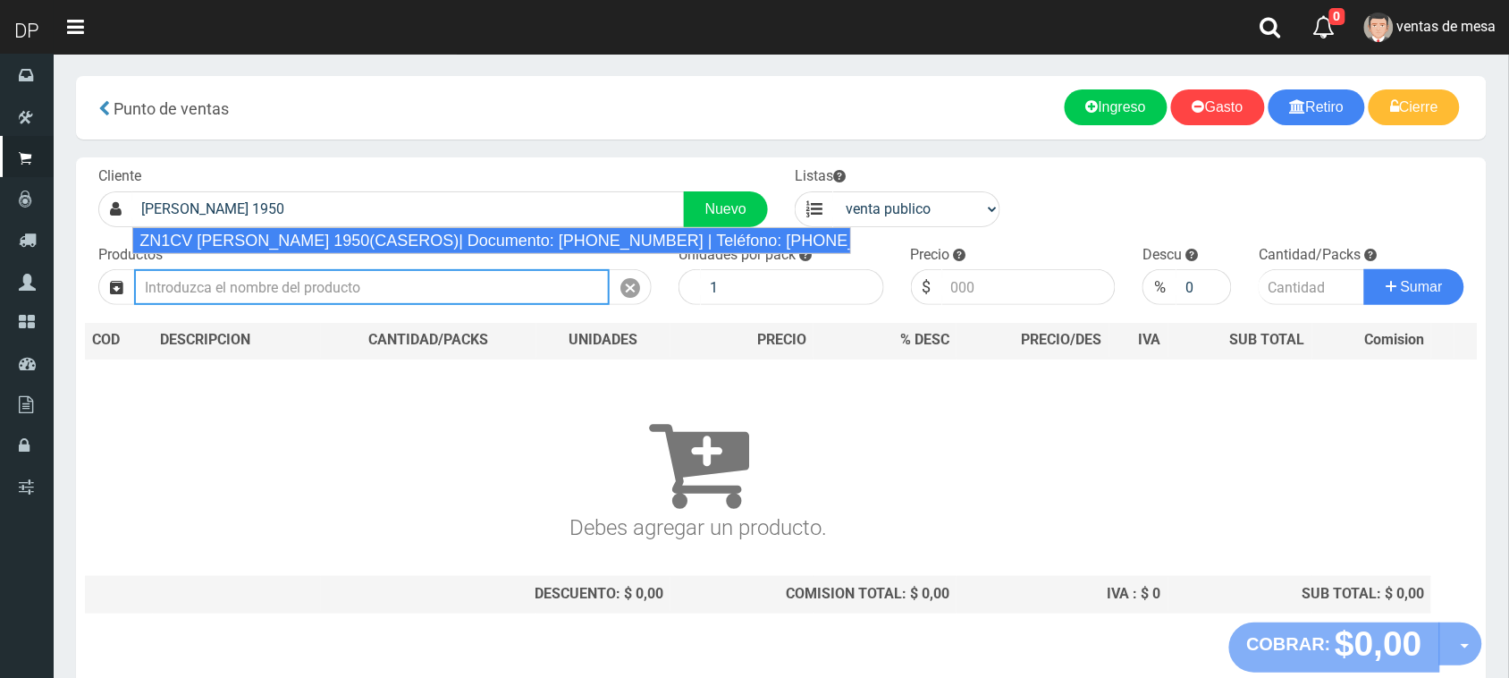
type input "ZN1CV [PERSON_NAME] 1950(CASEROS)| Documento: [PHONE_NUMBER] | Teléfono: [PHONE…"
select select "2"
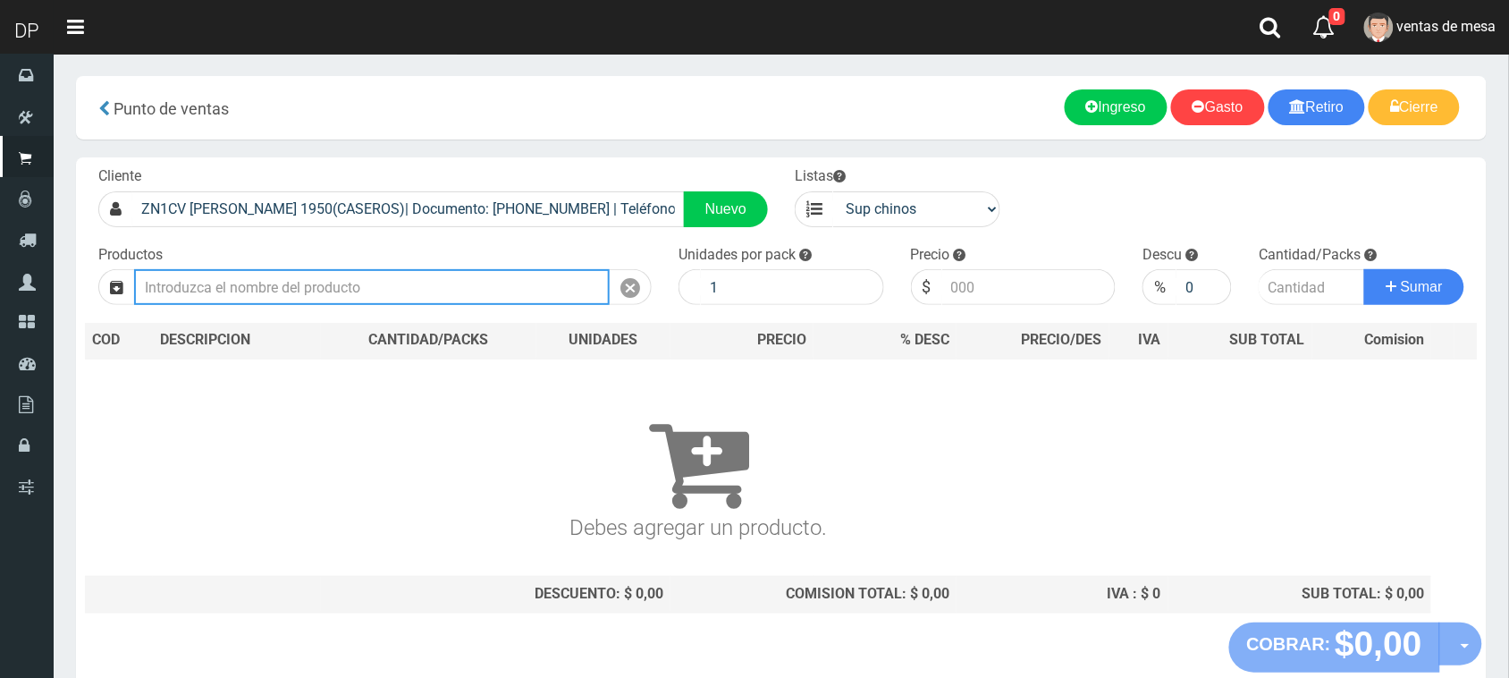
click at [282, 291] on input "text" at bounding box center [372, 287] width 476 height 36
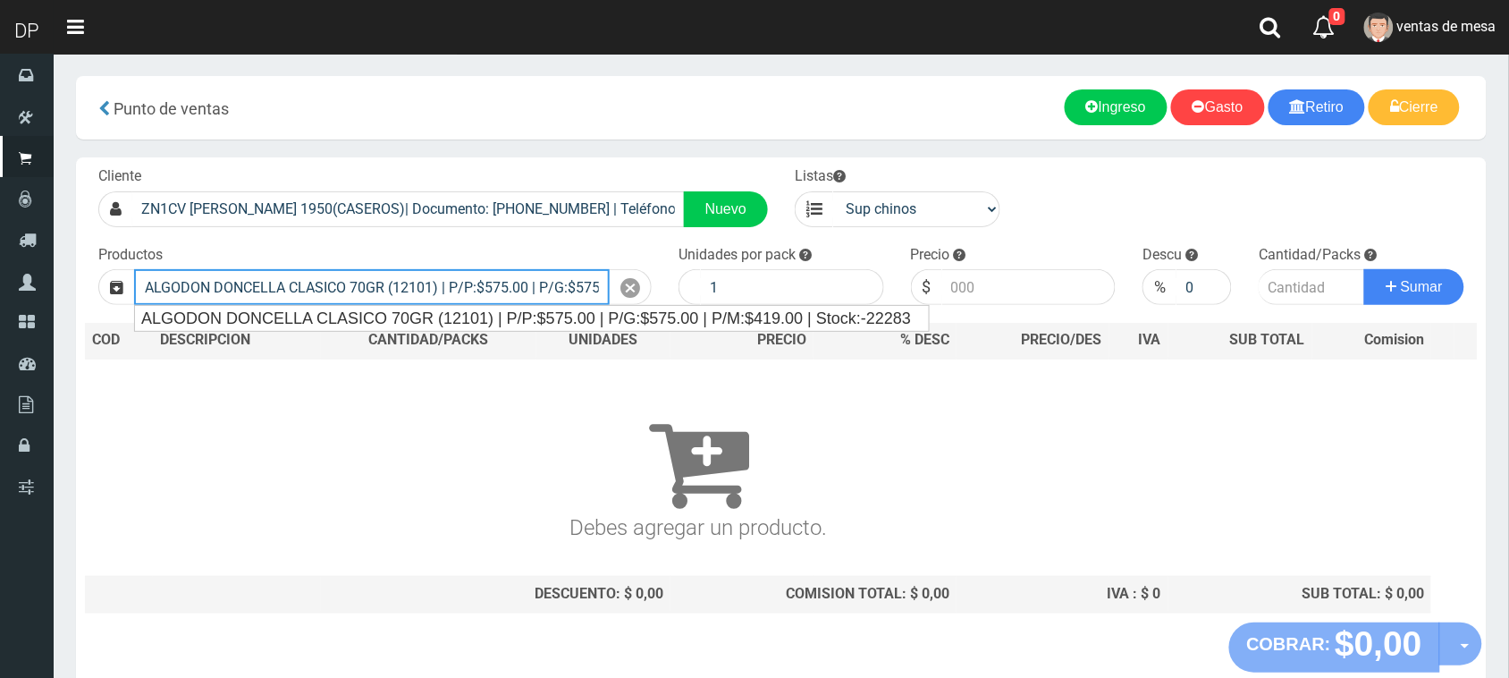
type input "ALGODON DONCELLA CLASICO 70GR (12101) | P/P:$575.00 | P/G:$575.00 | P/M:$419.00…"
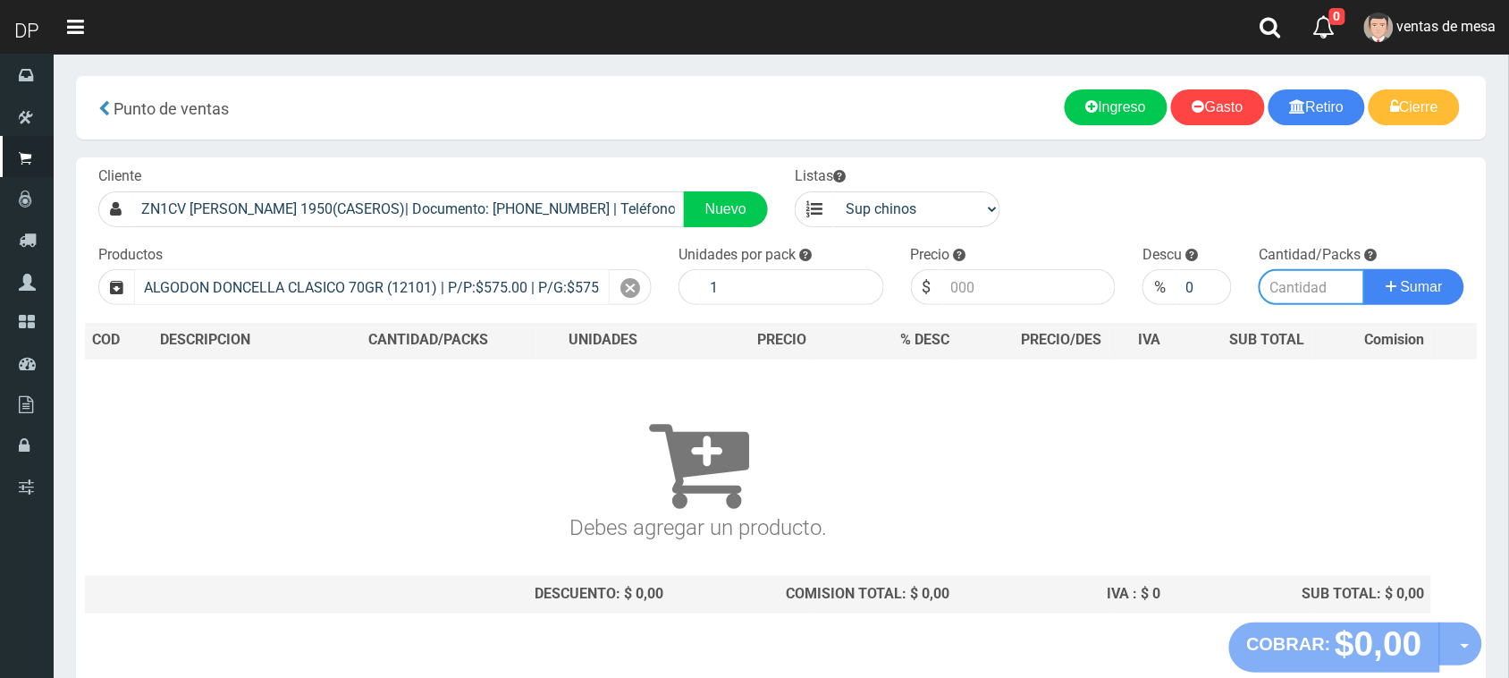
type input "40"
type input "575.00"
type input "1"
click at [1364, 269] on button "Sumar" at bounding box center [1414, 287] width 100 height 36
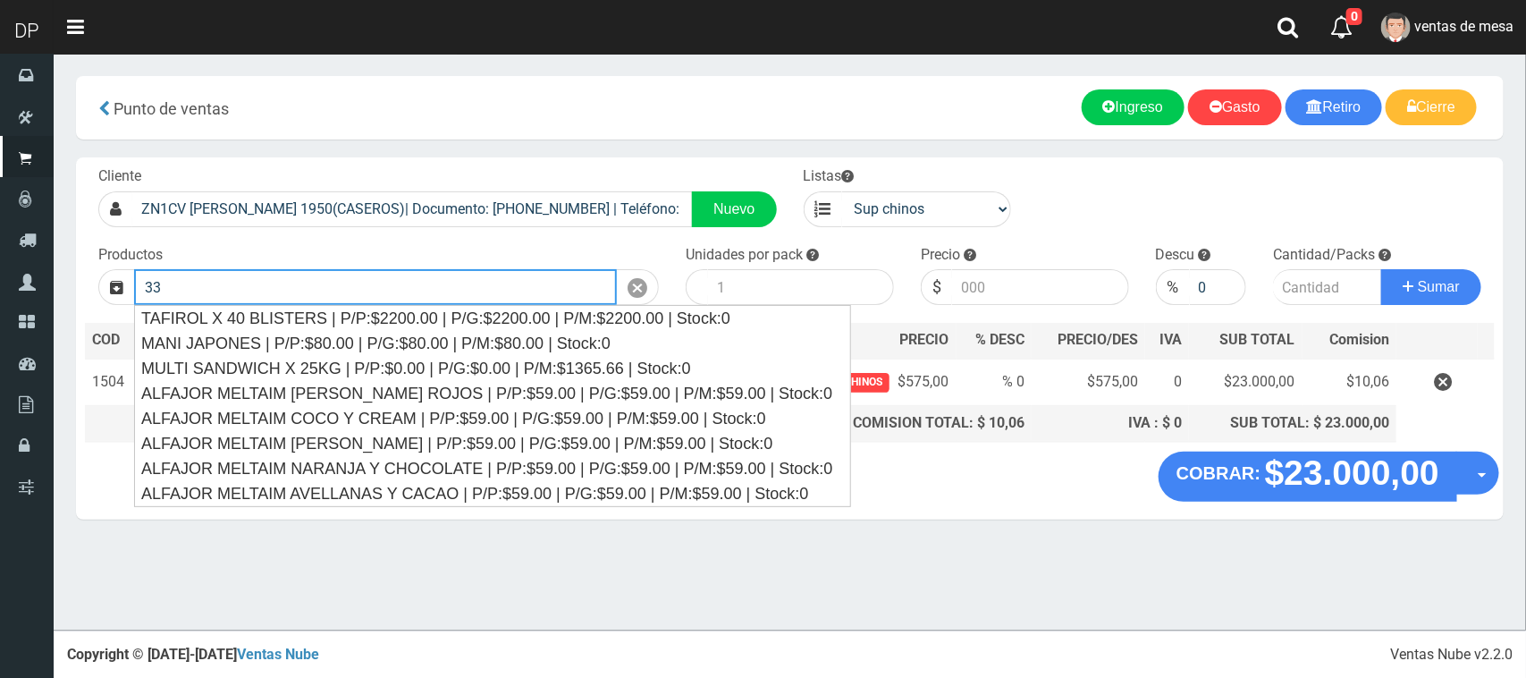
type input "3"
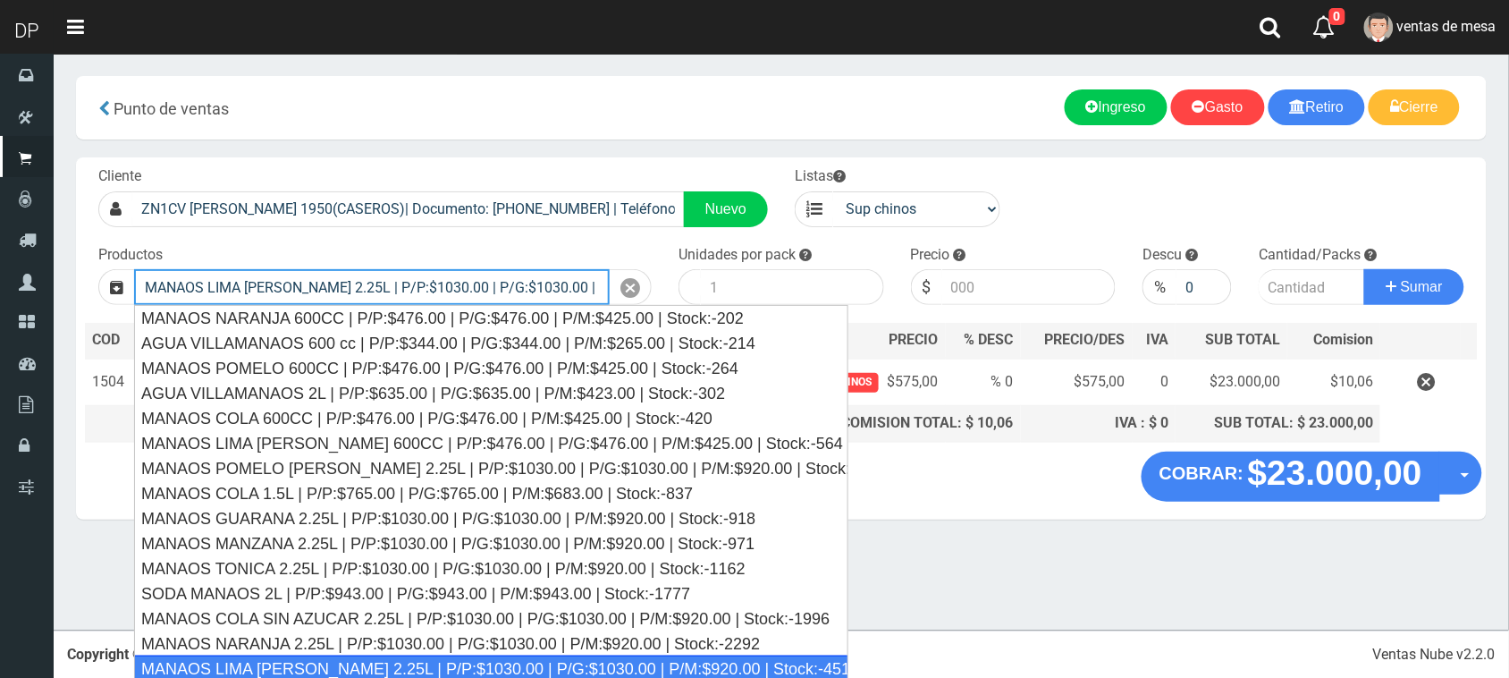
click at [298, 664] on div "MANAOS LIMA LIMON 2.25L | P/P:$1030.00 | P/G:$1030.00 | P/M:$920.00 | Stock:-45…" at bounding box center [491, 668] width 714 height 27
type input "MANAOS LIMA LIMON 2.25L | P/P:$1030.00 | P/G:$1030.00 | P/M:$920.00 | Stock:-45…"
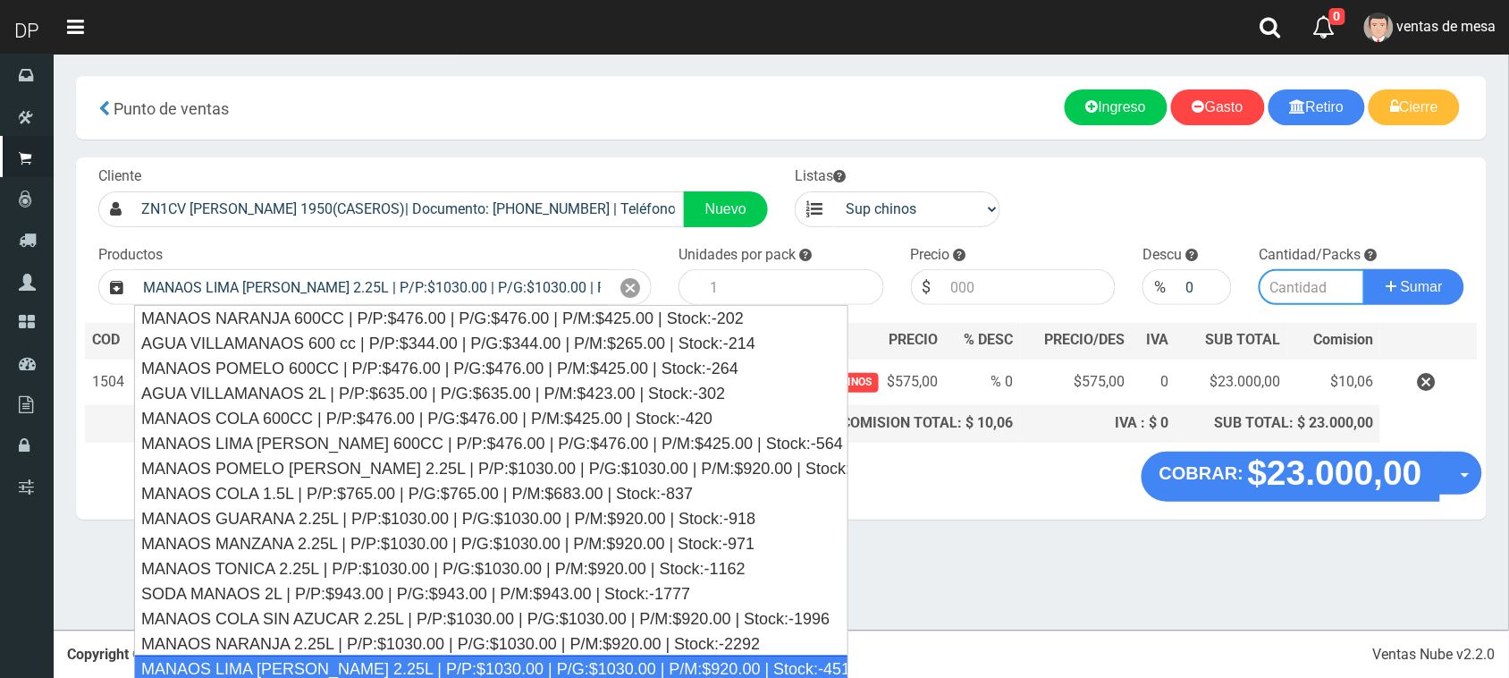
type input "6"
type input "1030.00"
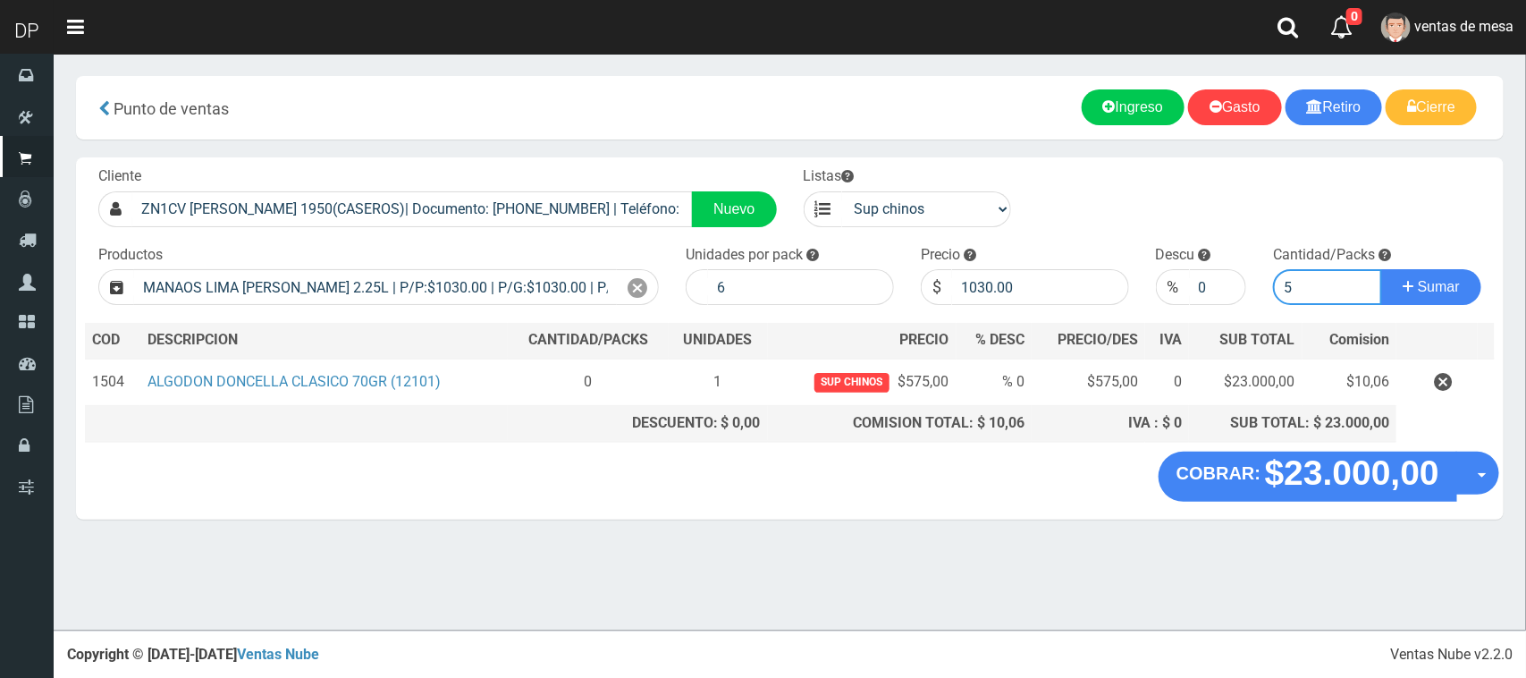
type input "5"
click at [1381, 269] on button "Sumar" at bounding box center [1431, 287] width 100 height 36
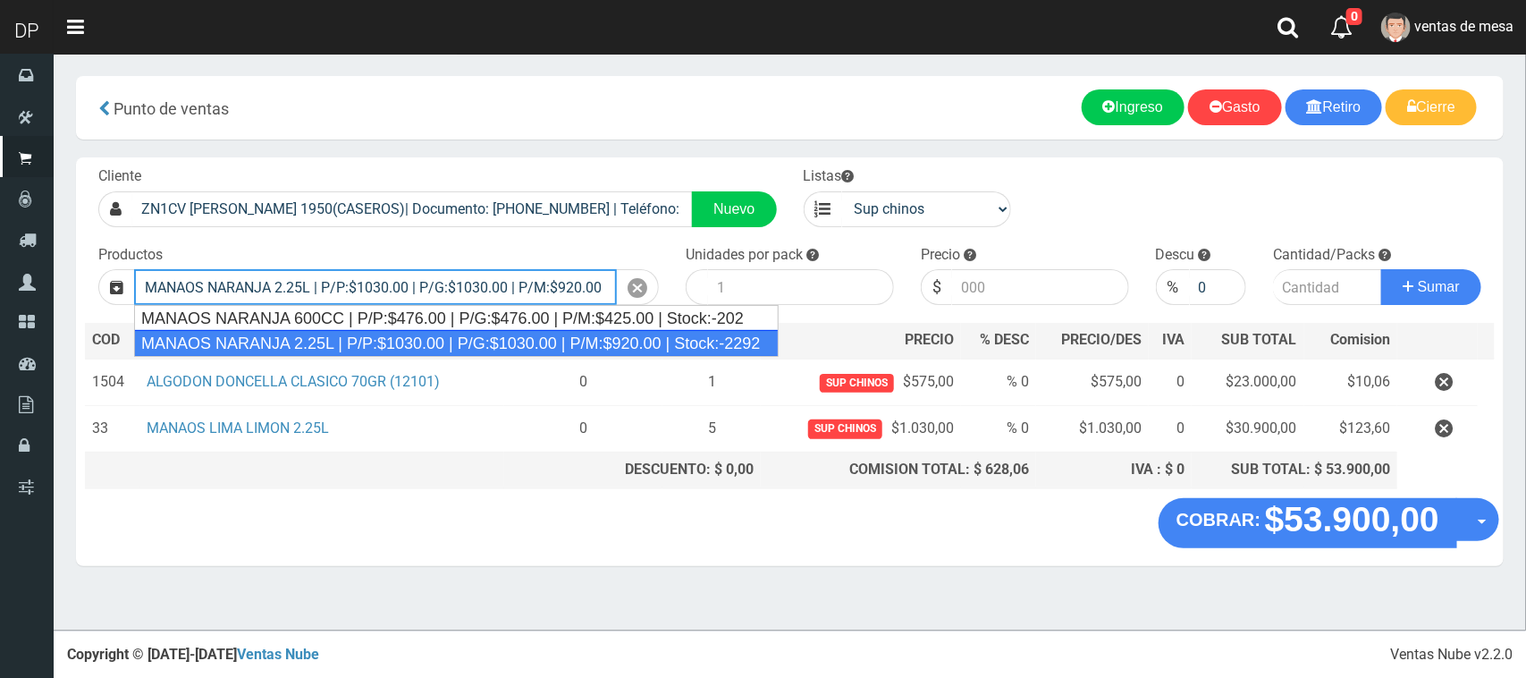
type input "MANAOS NARANJA 2.25L | P/P:$1030.00 | P/G:$1030.00 | P/M:$920.00 | Stock:-2292"
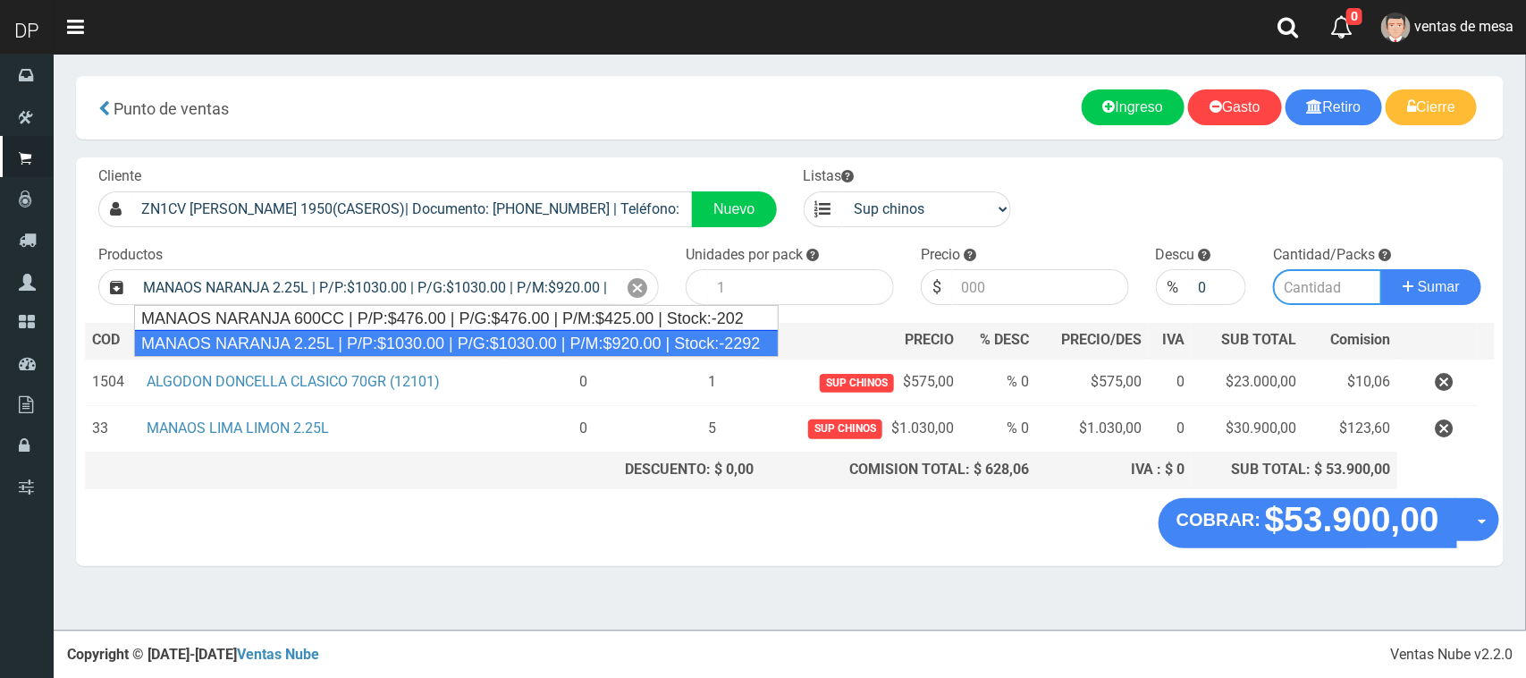
type input "6"
type input "1030.00"
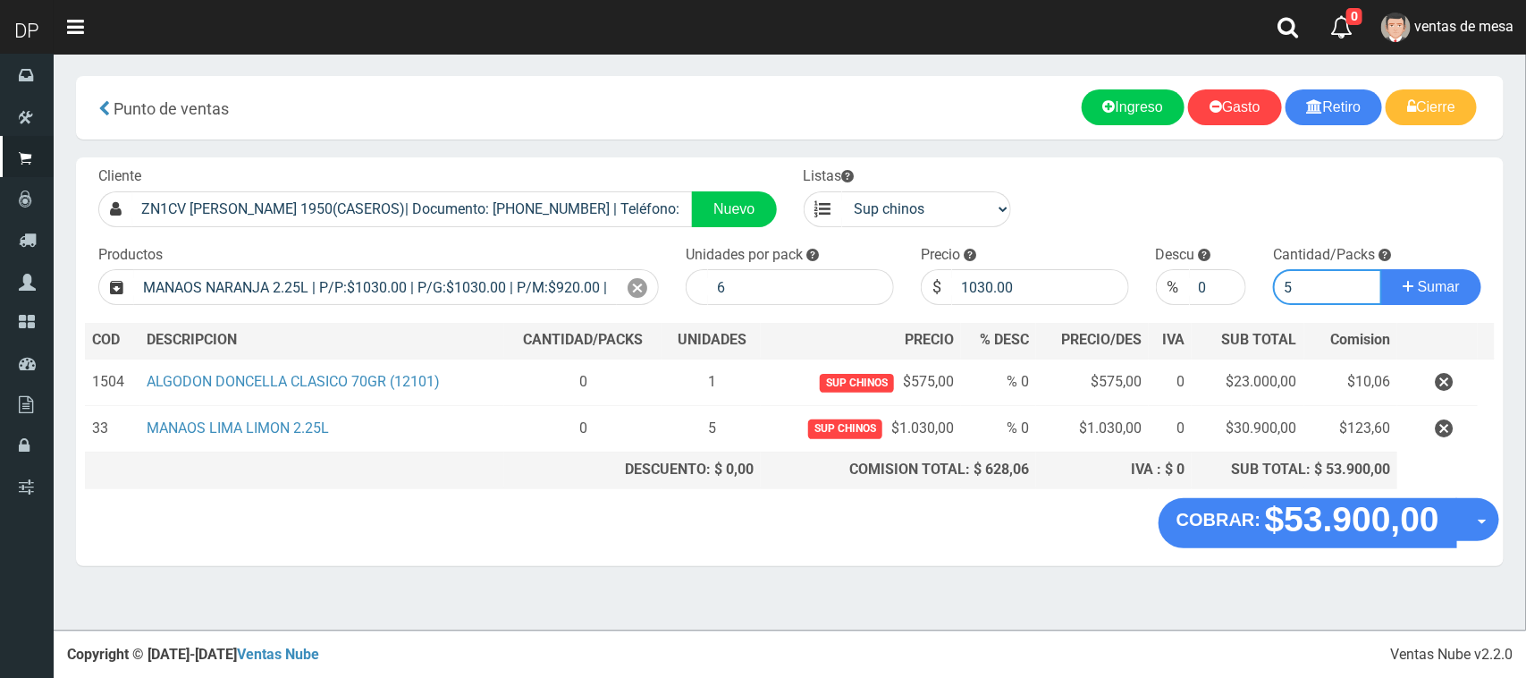
type input "5"
click at [1381, 269] on button "Sumar" at bounding box center [1431, 287] width 100 height 36
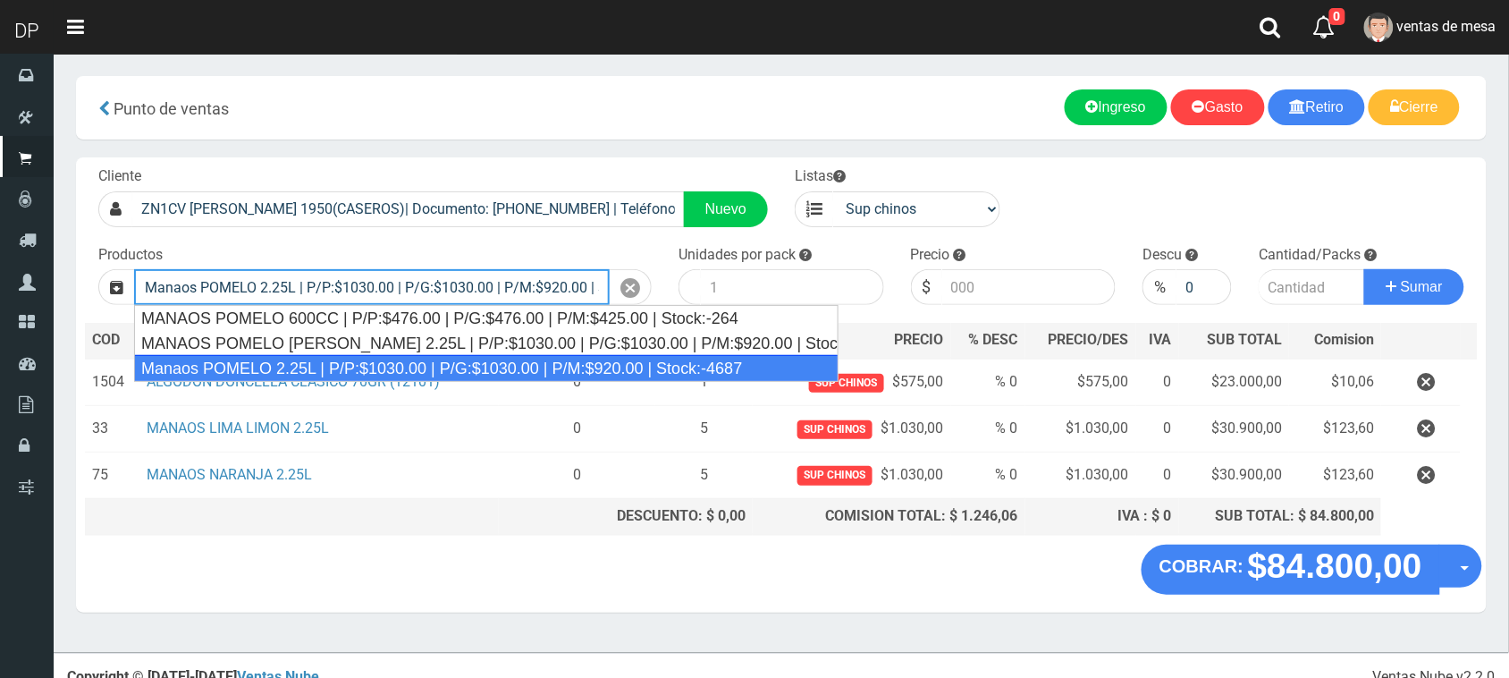
type input "Manaos POMELO 2.25L | P/P:$1030.00 | P/G:$1030.00 | P/M:$920.00 | Stock:-4687"
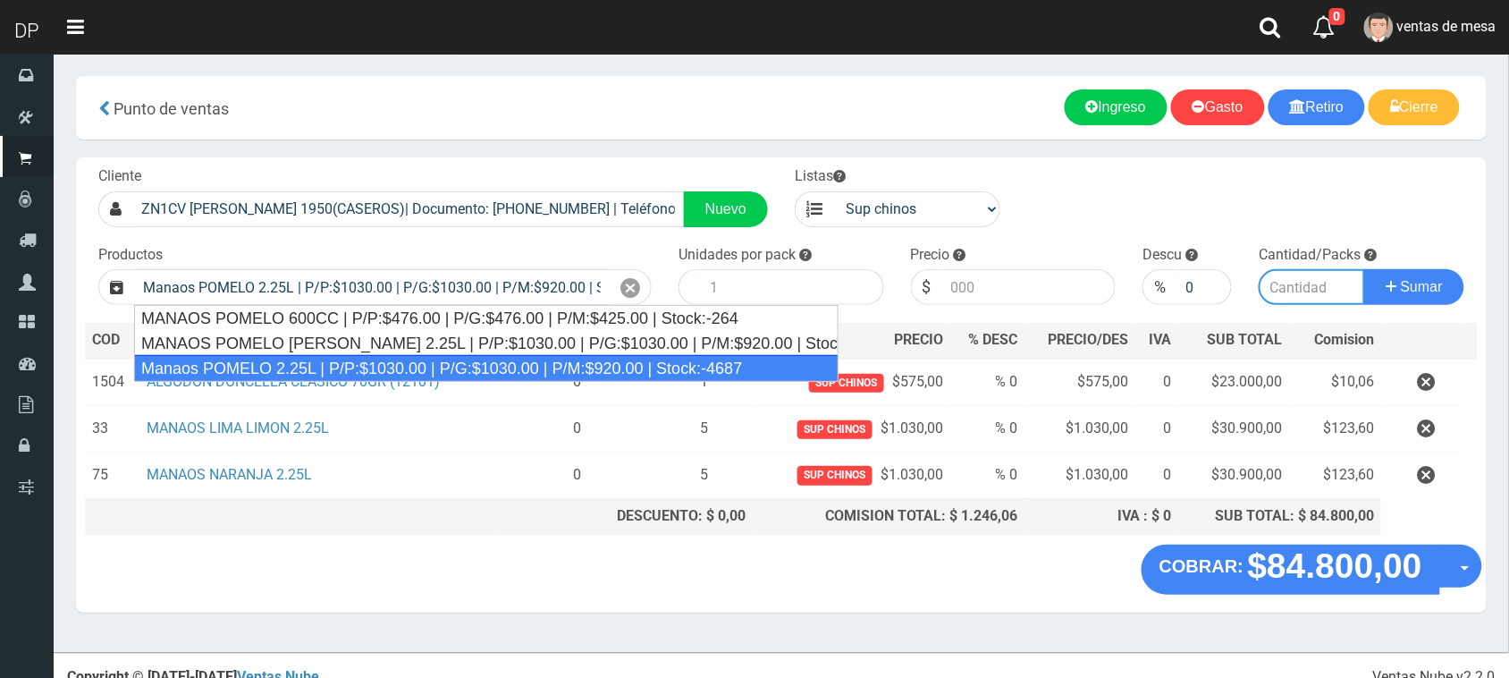
type input "6"
type input "1030.00"
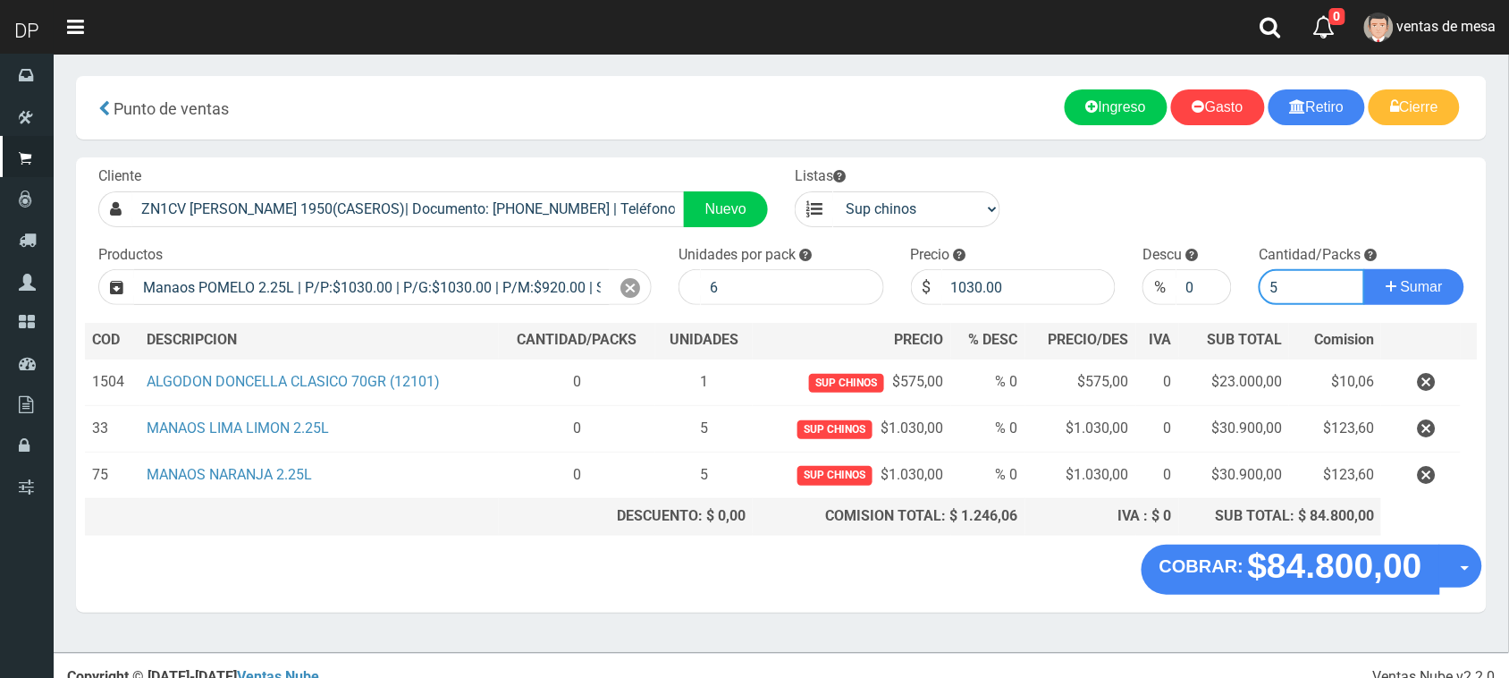
type input "5"
click at [1364, 269] on button "Sumar" at bounding box center [1414, 287] width 100 height 36
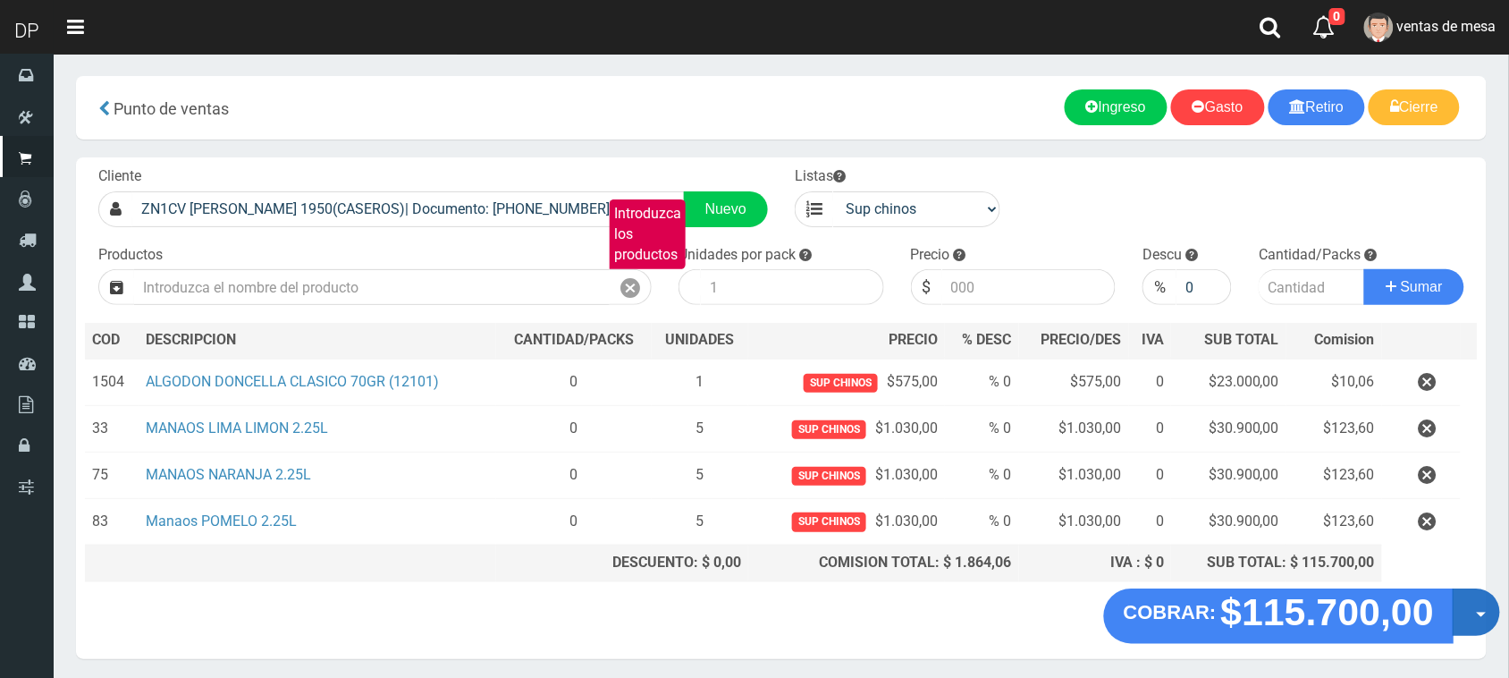
click at [1469, 601] on button "Opciones" at bounding box center [1476, 611] width 47 height 47
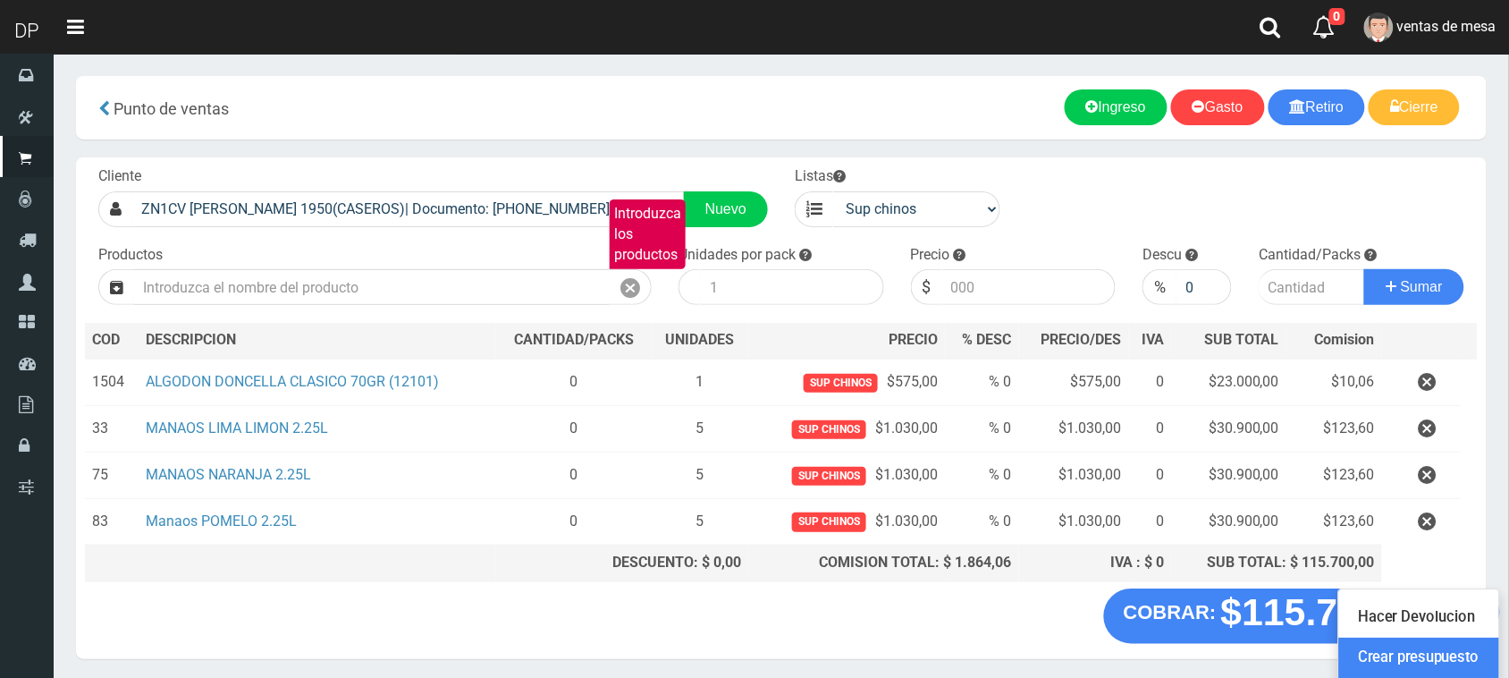
click at [1459, 663] on link "Crear presupuesto" at bounding box center [1419, 658] width 160 height 41
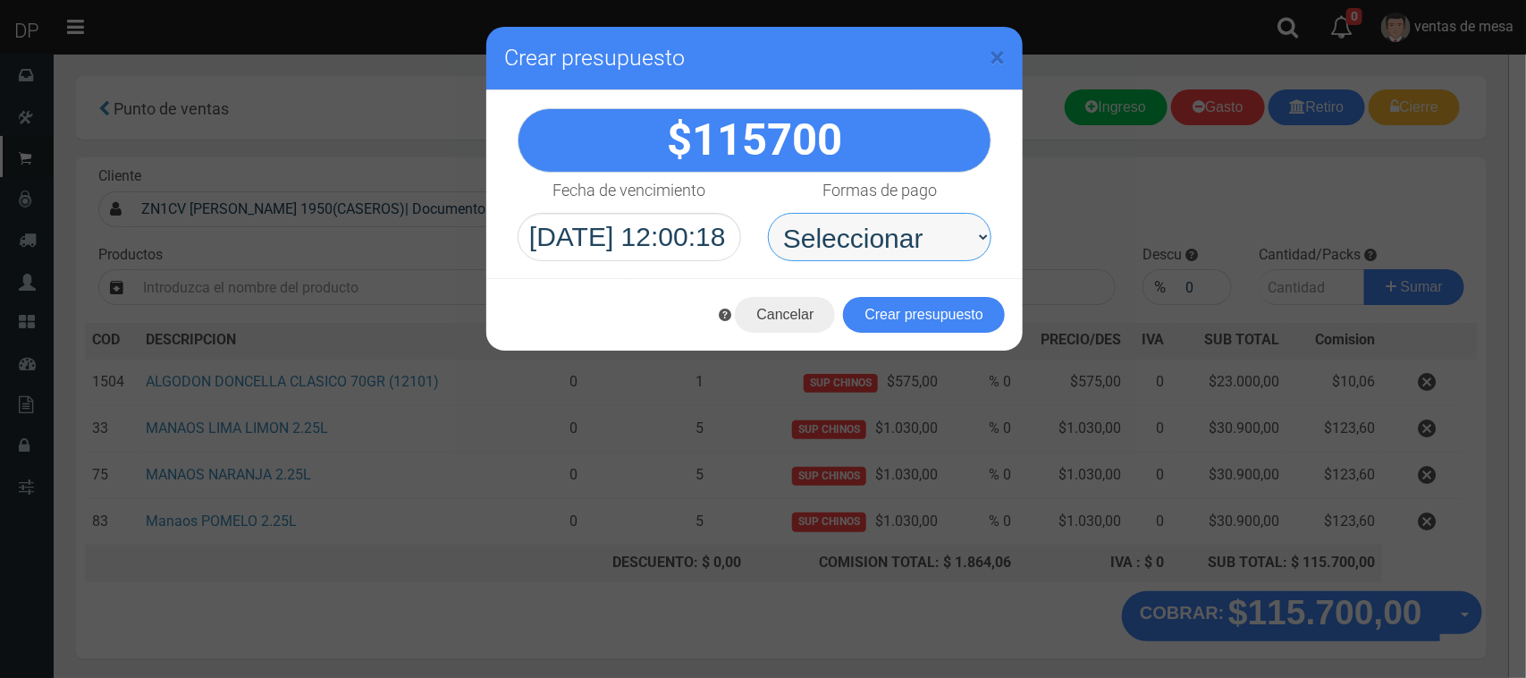
click at [933, 238] on select "Seleccionar Efectivo Tarjeta de Crédito Depósito Débito" at bounding box center [880, 237] width 224 height 48
select select "Efectivo"
click at [768, 213] on select "Seleccionar Efectivo Tarjeta de Crédito Depósito Débito" at bounding box center [880, 237] width 224 height 48
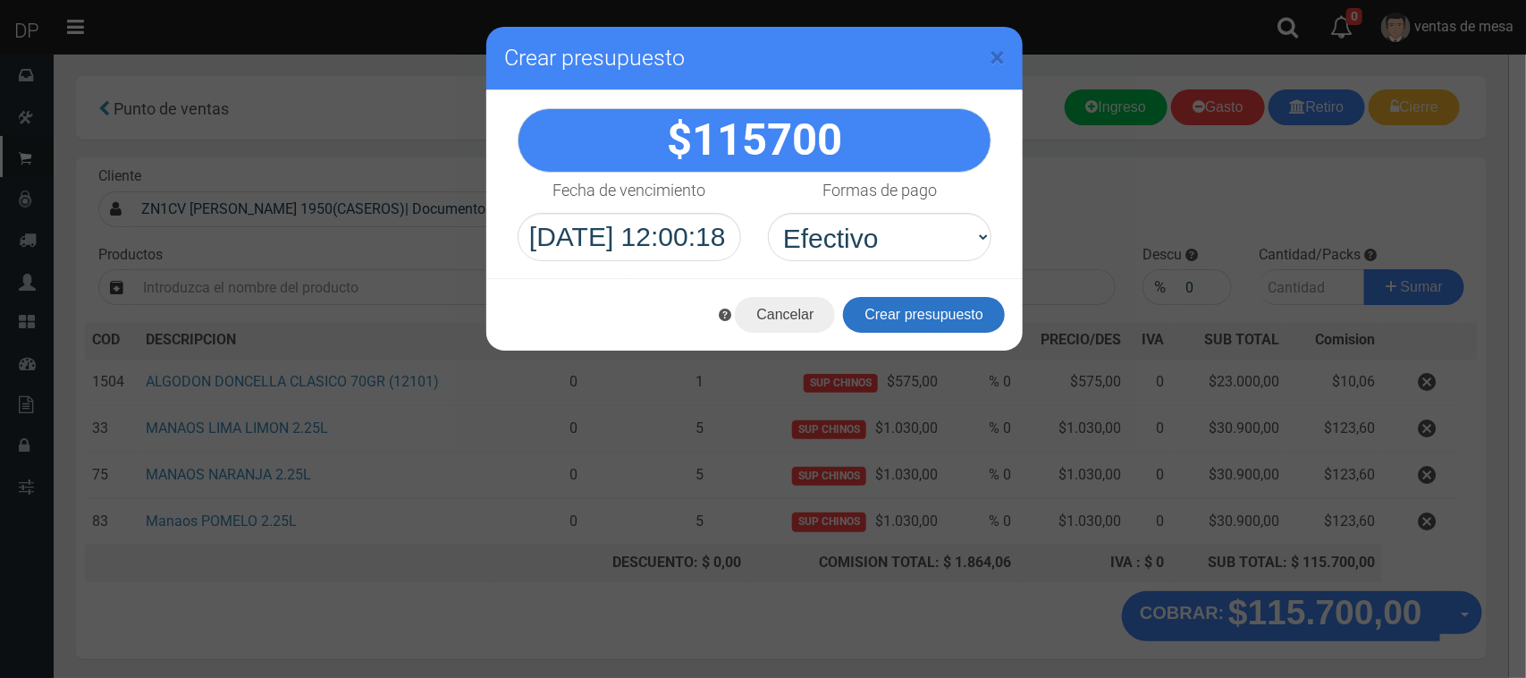
click at [968, 297] on button "Crear presupuesto" at bounding box center [924, 315] width 162 height 36
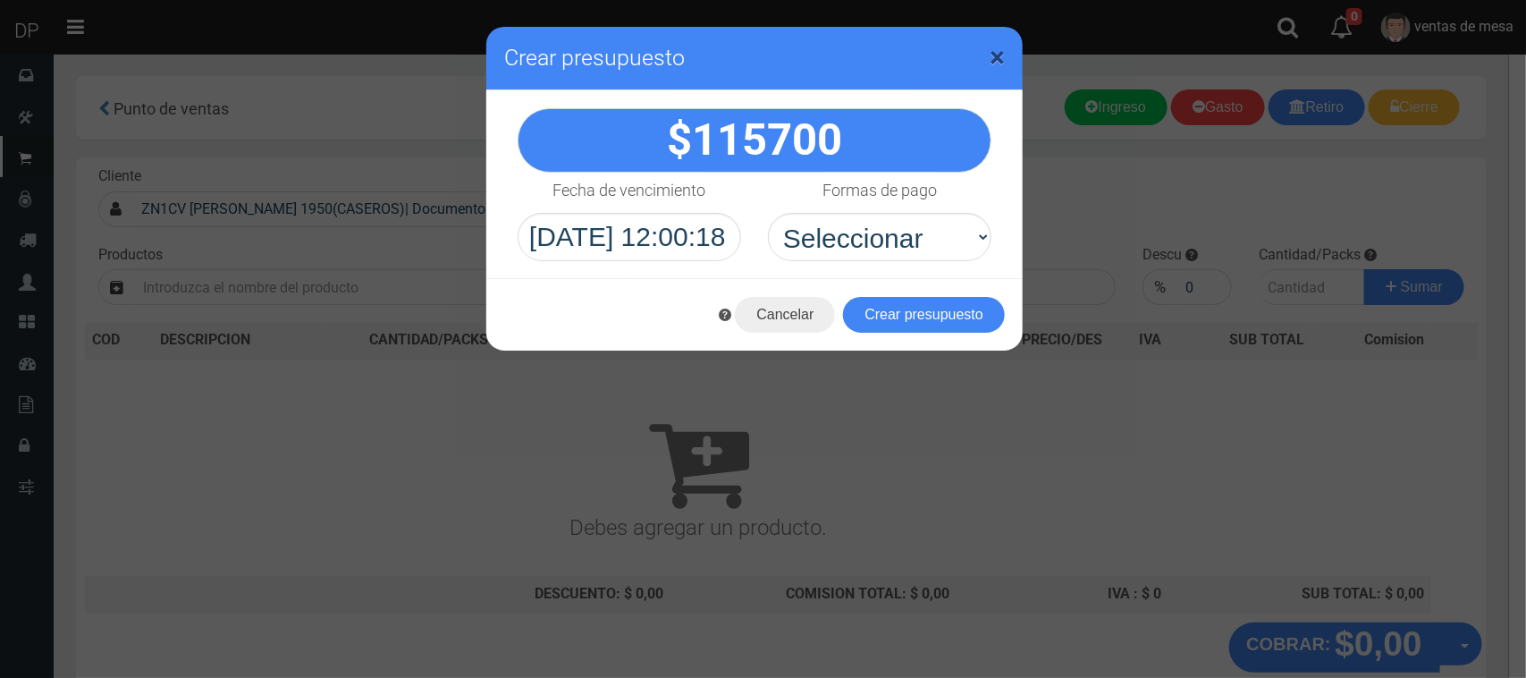
click at [997, 55] on span "×" at bounding box center [997, 57] width 15 height 34
